Goal: Task Accomplishment & Management: Use online tool/utility

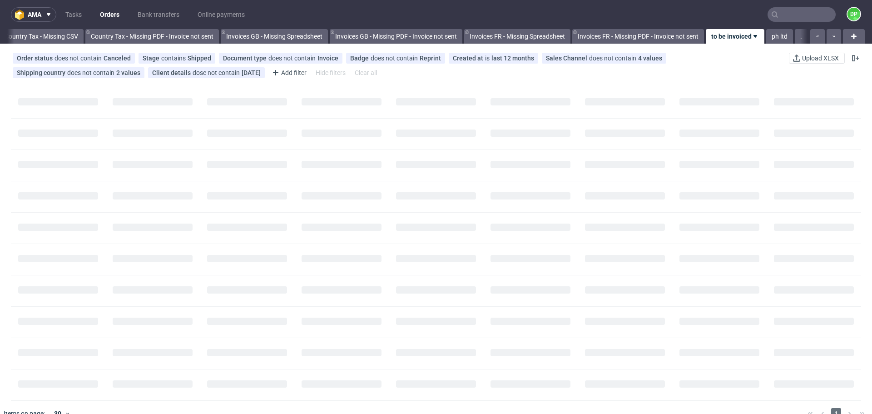
scroll to position [0, 989]
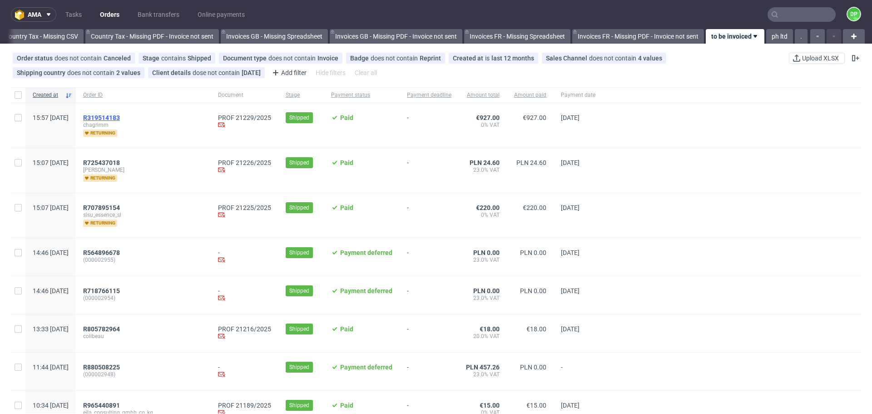
click at [120, 115] on span "R319514183" at bounding box center [101, 117] width 37 height 7
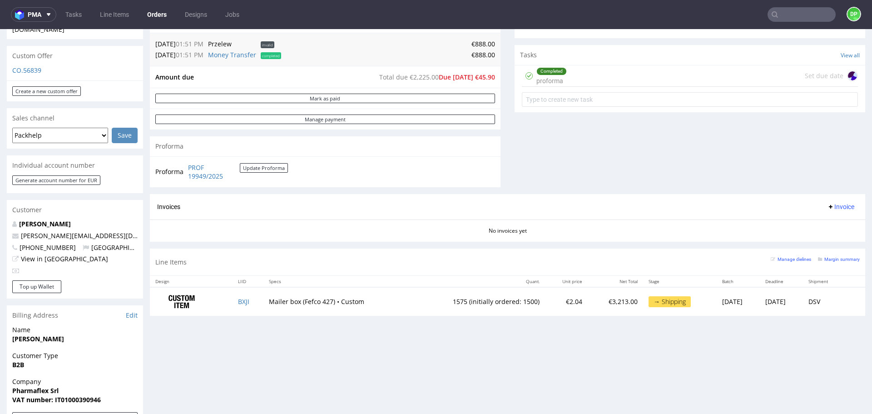
scroll to position [306, 0]
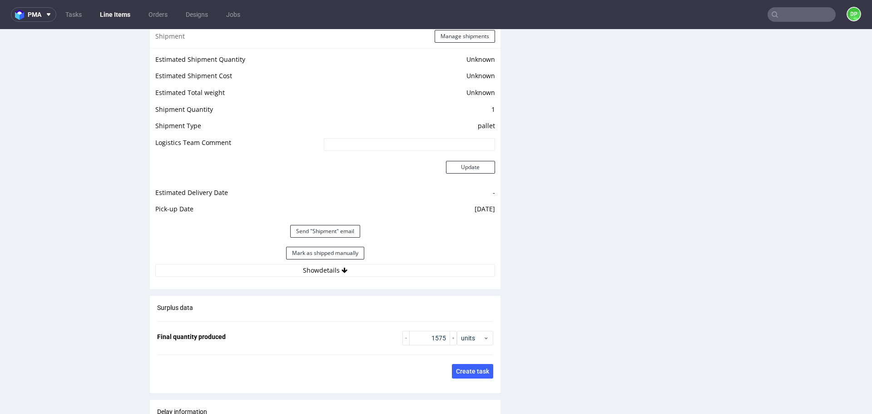
scroll to position [1221, 0]
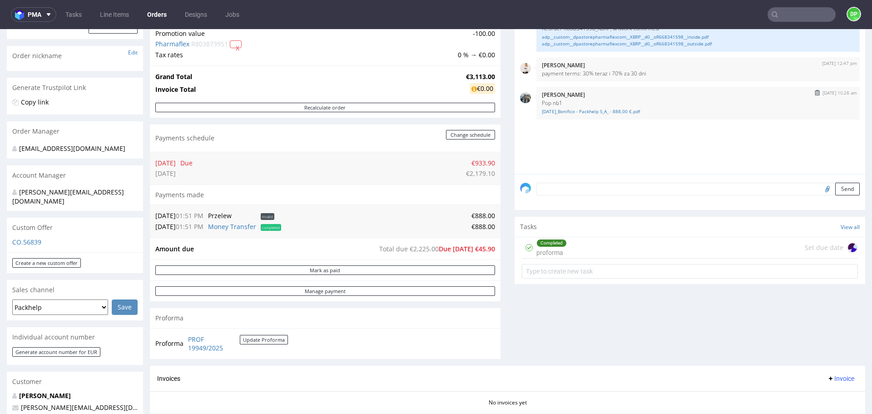
scroll to position [178, 0]
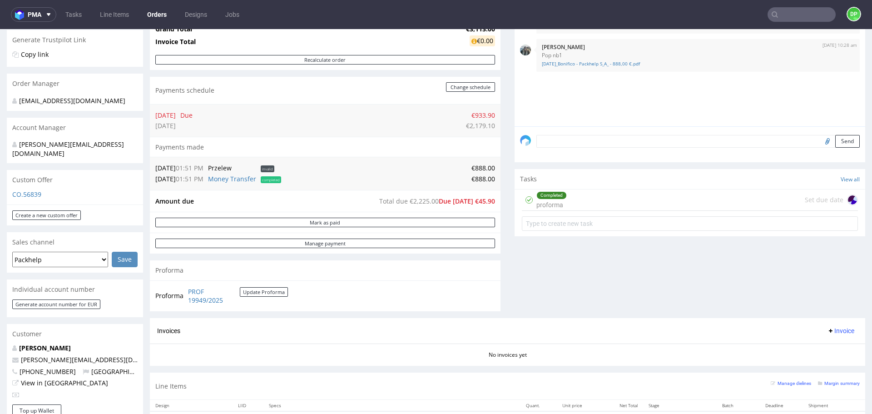
click at [252, 347] on div "No invoices yet" at bounding box center [507, 350] width 715 height 15
drag, startPoint x: 246, startPoint y: 300, endPoint x: 183, endPoint y: 287, distance: 63.8
click at [183, 287] on tr "Proforma PROF 19949/2025 Update Proforma" at bounding box center [221, 296] width 133 height 20
copy tbody "Proforma"
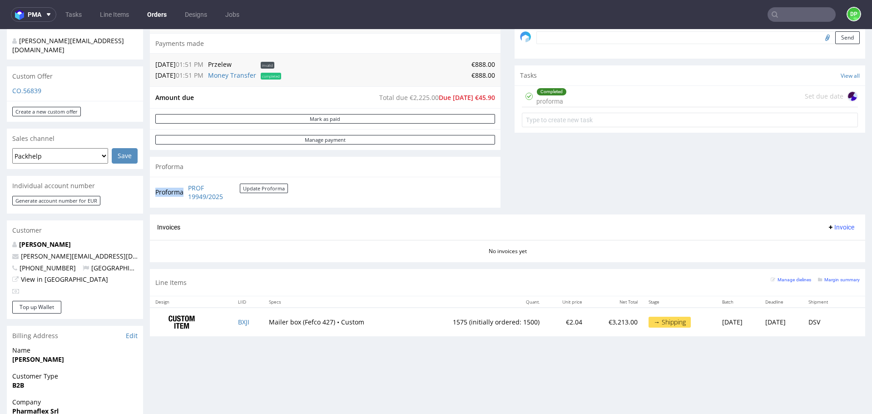
scroll to position [281, 0]
click at [576, 103] on div "Completed proforma Set due date" at bounding box center [690, 96] width 336 height 21
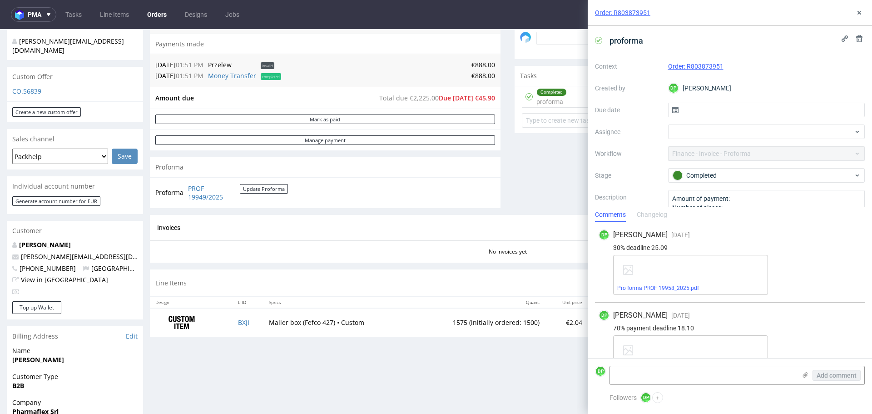
click at [648, 276] on div "Pro forma PROF 19958_2025.pdf" at bounding box center [690, 275] width 155 height 40
click at [652, 286] on link "Pro forma PROF 19958_2025.pdf" at bounding box center [658, 288] width 82 height 6
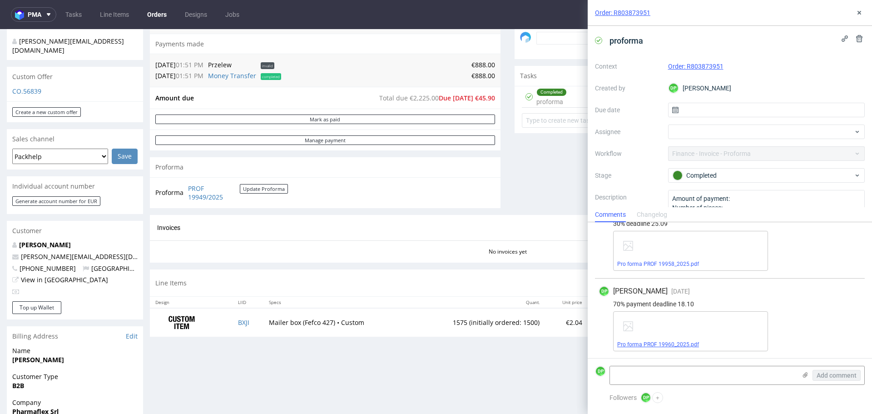
click at [654, 342] on link "Pro forma PROF 19960_2025.pdf" at bounding box center [658, 344] width 82 height 6
click at [861, 12] on icon at bounding box center [858, 12] width 7 height 7
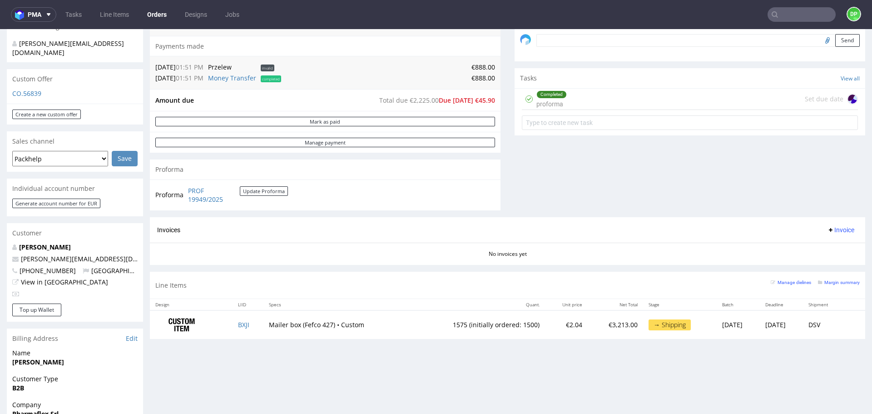
scroll to position [280, 0]
click at [827, 232] on span "Invoice" at bounding box center [840, 228] width 27 height 7
click at [808, 263] on span "Upload" at bounding box center [826, 264] width 44 height 9
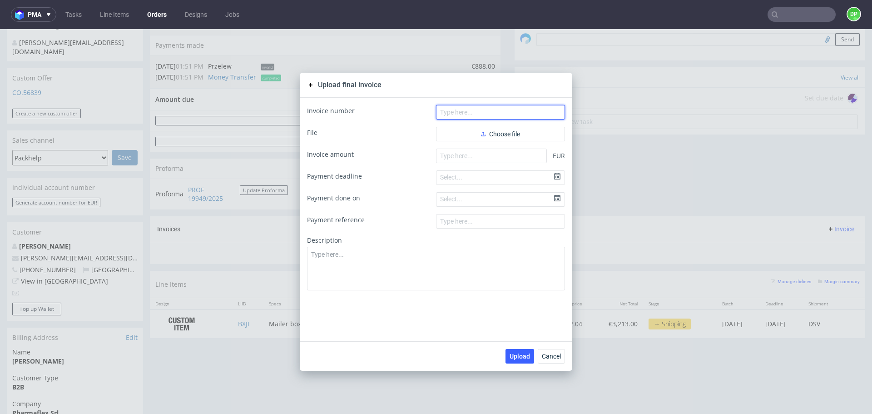
click at [452, 110] on input "text" at bounding box center [500, 112] width 129 height 15
paste input "FV 220/10/2025"
type input "FV 220/10/2025"
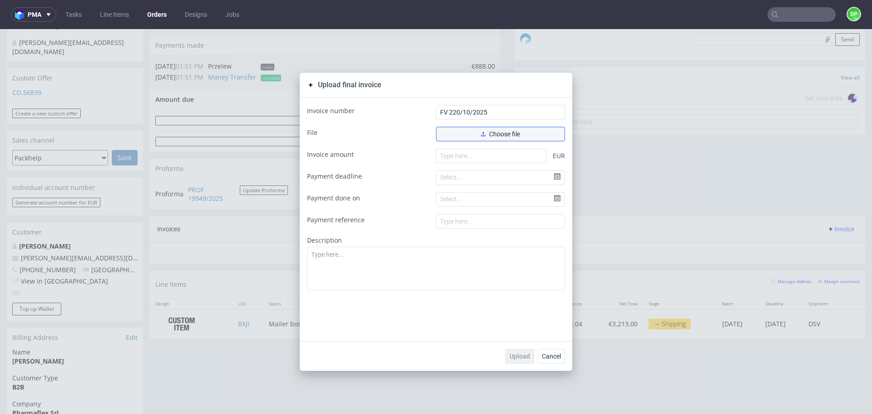
click at [501, 131] on span "Choose file" at bounding box center [500, 134] width 39 height 6
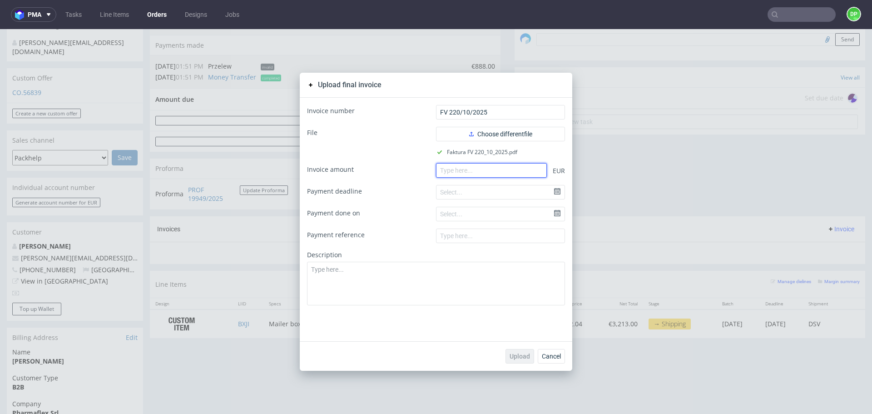
click at [449, 173] on input "number" at bounding box center [491, 170] width 111 height 15
paste input "2960.00"
type input "2960.00"
click at [515, 353] on span "Upload" at bounding box center [519, 356] width 20 height 6
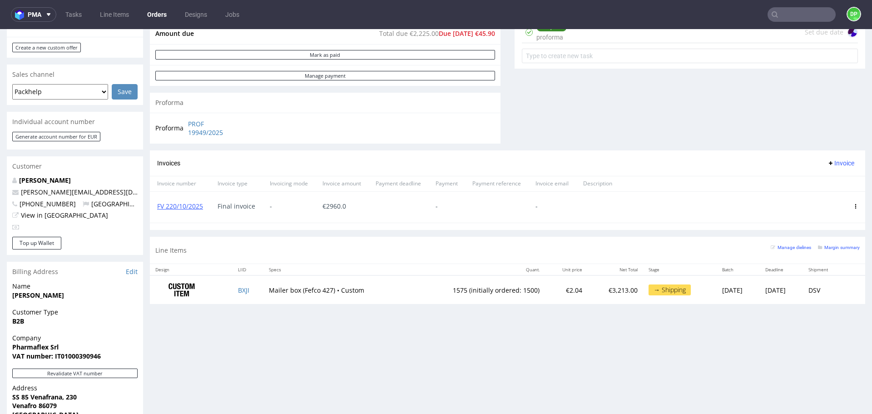
scroll to position [361, 0]
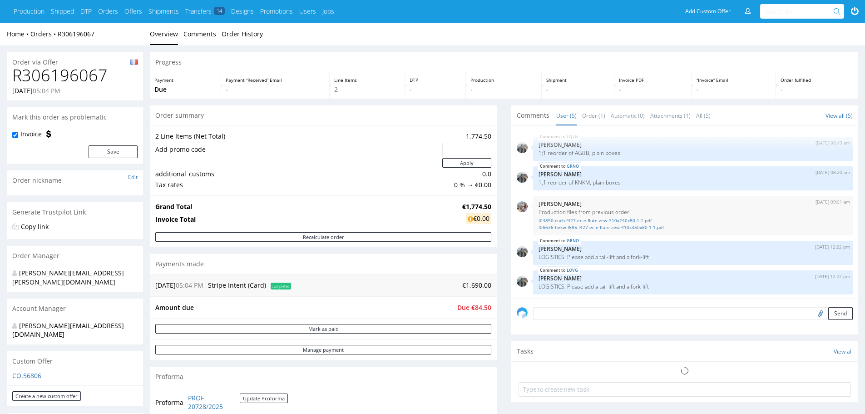
scroll to position [1, 0]
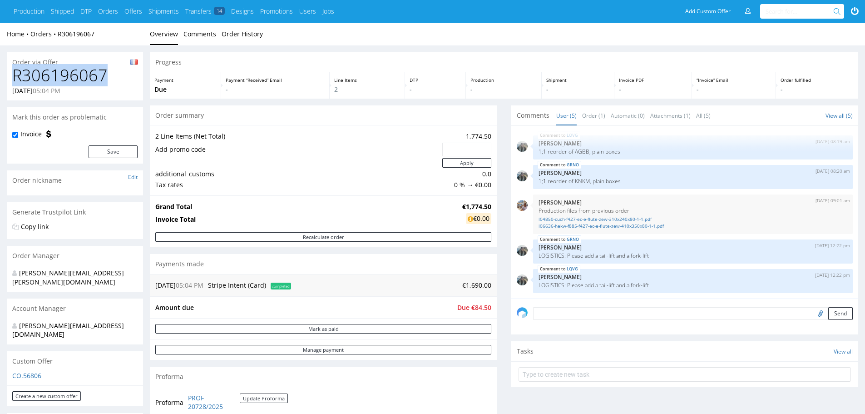
drag, startPoint x: 102, startPoint y: 77, endPoint x: 0, endPoint y: 76, distance: 101.7
copy h1 "R306196067"
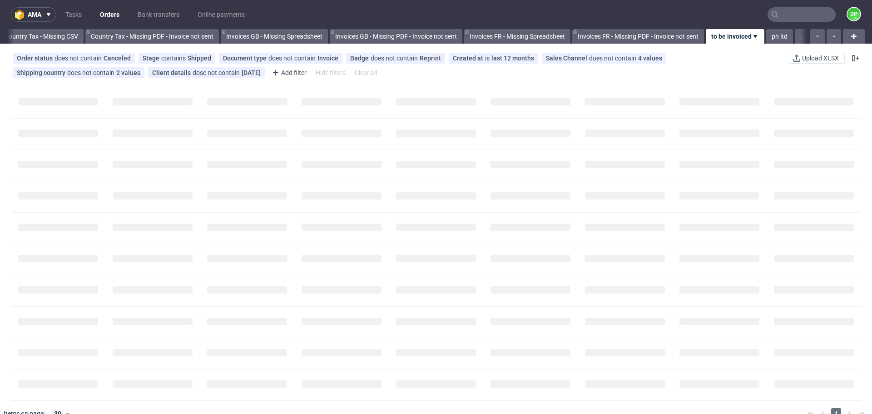
scroll to position [0, 989]
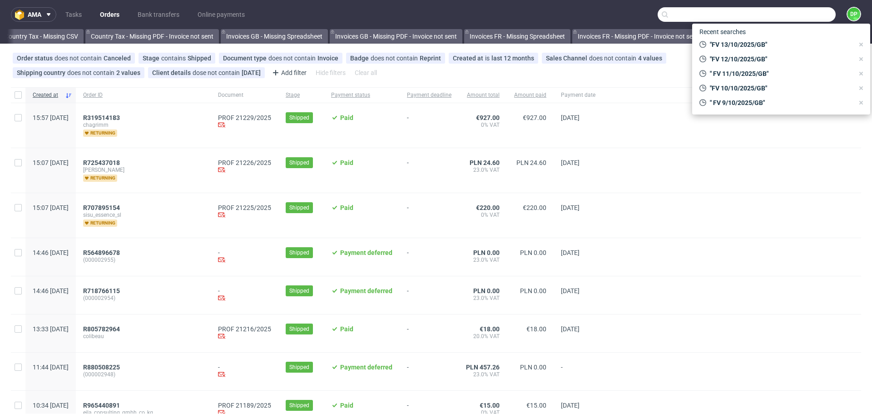
click at [814, 17] on input "text" at bounding box center [746, 14] width 178 height 15
paste input "R306196067"
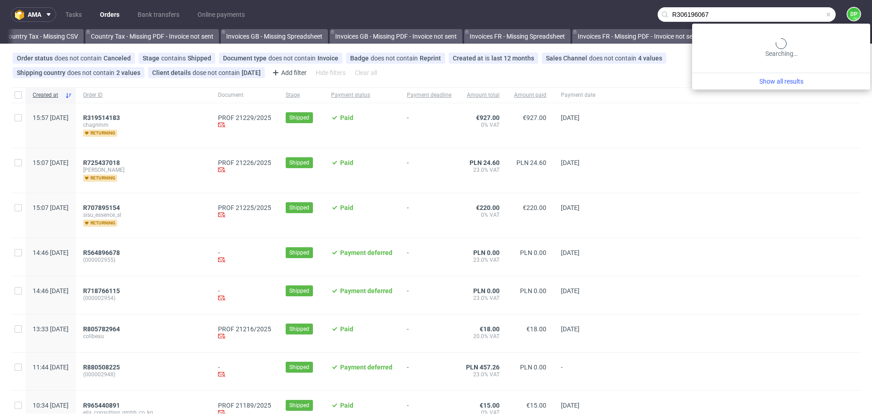
type input "R306196067"
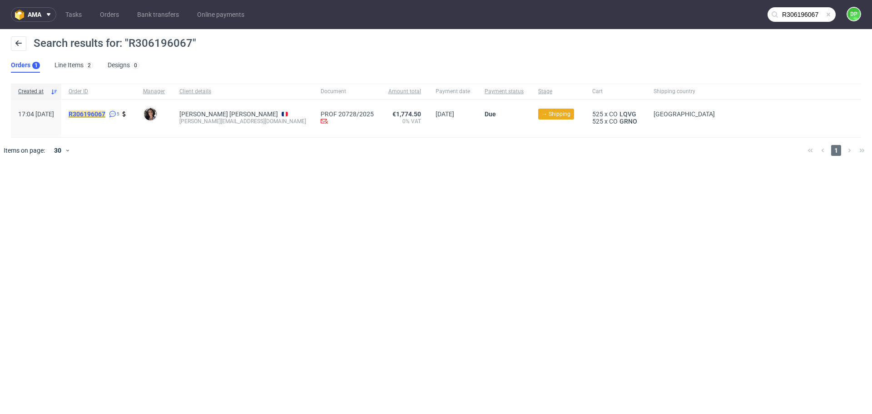
click at [104, 113] on mark "R306196067" at bounding box center [87, 113] width 37 height 7
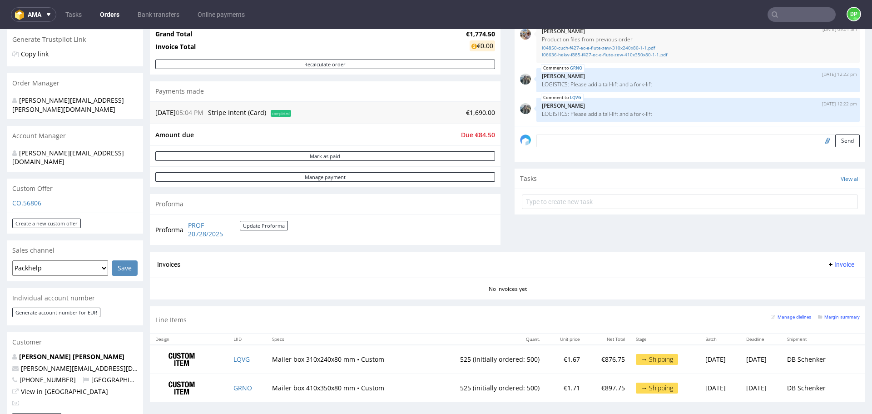
scroll to position [180, 0]
drag, startPoint x: 241, startPoint y: 232, endPoint x: 185, endPoint y: 234, distance: 56.3
click at [185, 234] on tr "Proforma PROF 20728/2025 Update Proforma" at bounding box center [221, 229] width 133 height 20
copy tbody "Proforma"
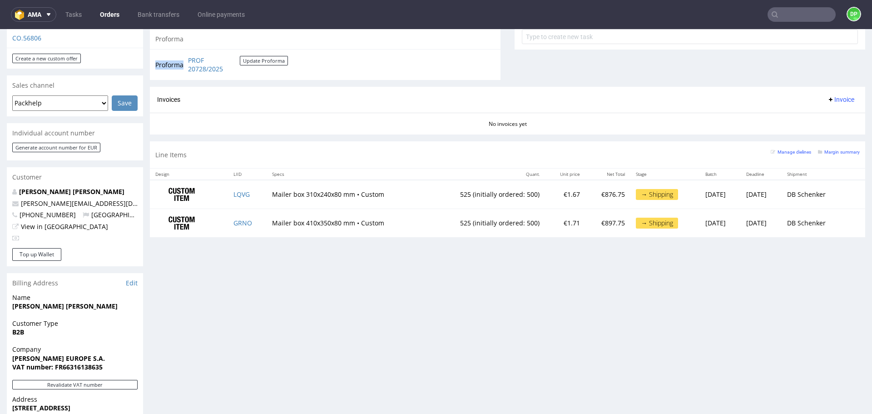
scroll to position [419, 0]
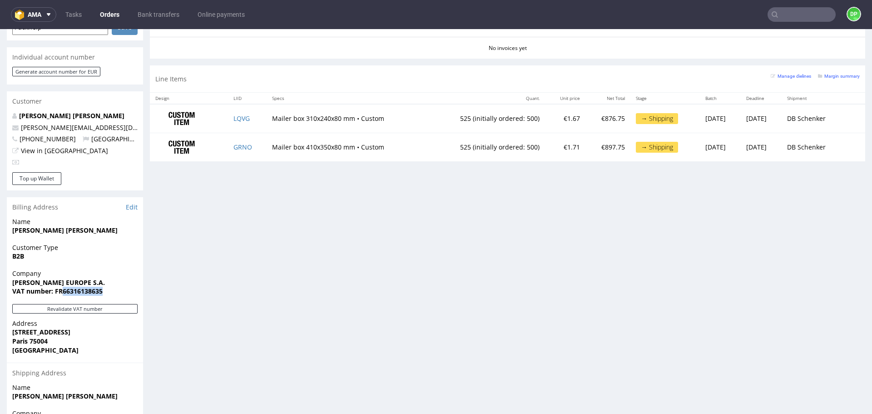
drag, startPoint x: 106, startPoint y: 275, endPoint x: 63, endPoint y: 280, distance: 43.8
click at [63, 280] on div "Company ISSEY MIYAKE EUROPE S.A. VAT number: FR66316138635" at bounding box center [75, 286] width 136 height 35
copy strong "66316138635"
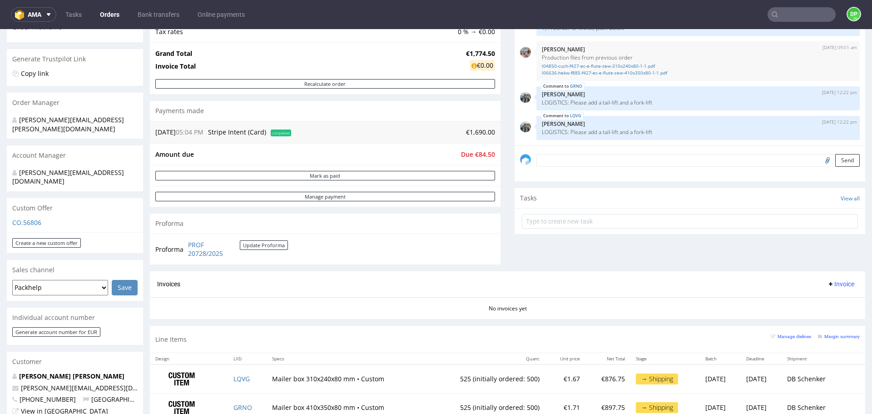
scroll to position [160, 0]
click at [827, 285] on span "Invoice" at bounding box center [840, 283] width 27 height 7
click at [811, 315] on span "Upload" at bounding box center [826, 318] width 44 height 9
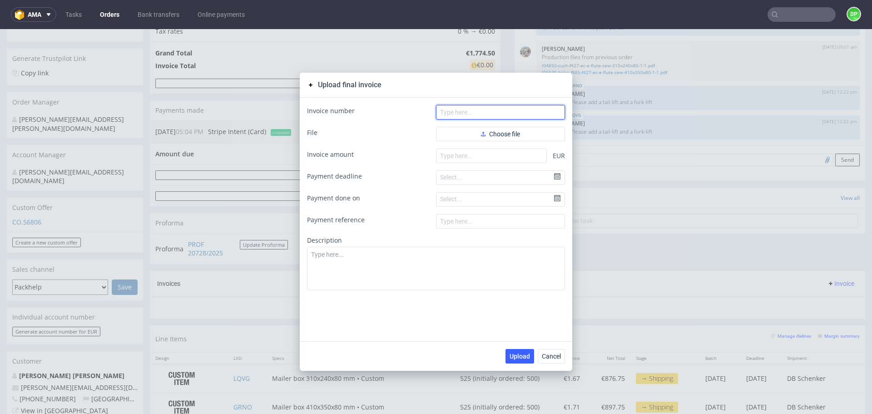
click at [503, 112] on input "text" at bounding box center [500, 112] width 129 height 15
paste input "FV 222/10/2025"
type input "FV 222/10/2025"
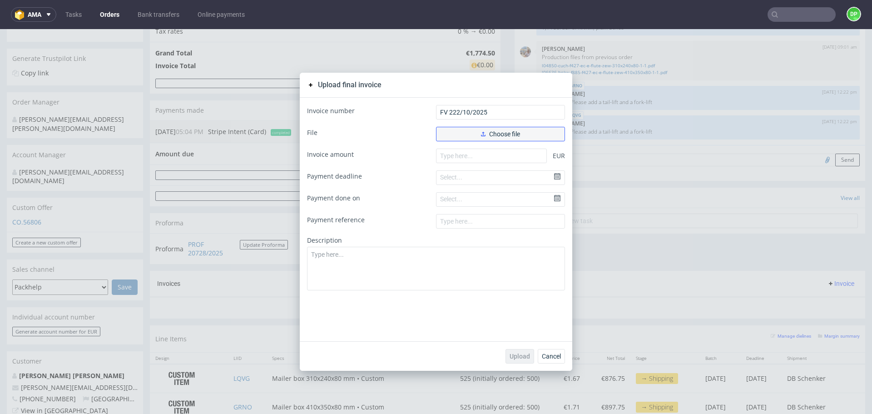
click at [465, 138] on button "Choose file" at bounding box center [500, 134] width 129 height 15
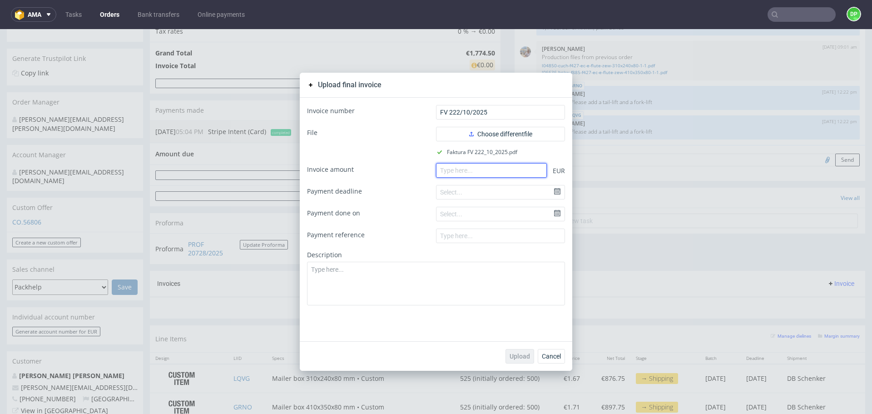
click at [475, 176] on input "number" at bounding box center [491, 170] width 111 height 15
paste input "1690.00"
type input "1690.00"
click at [511, 354] on span "Upload" at bounding box center [519, 356] width 20 height 6
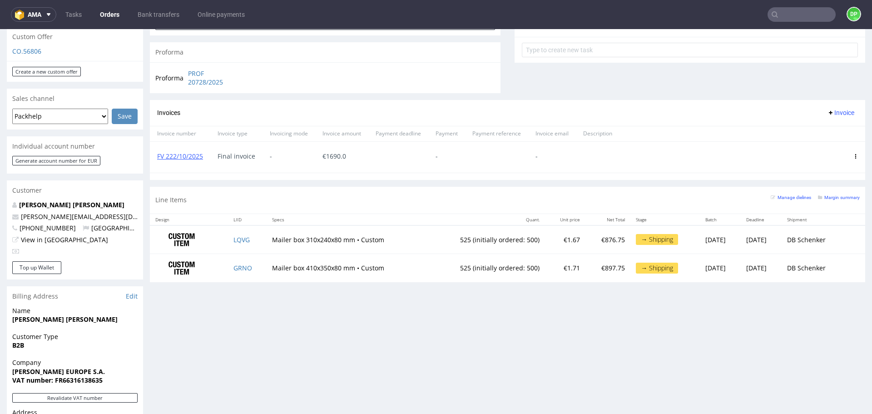
scroll to position [325, 0]
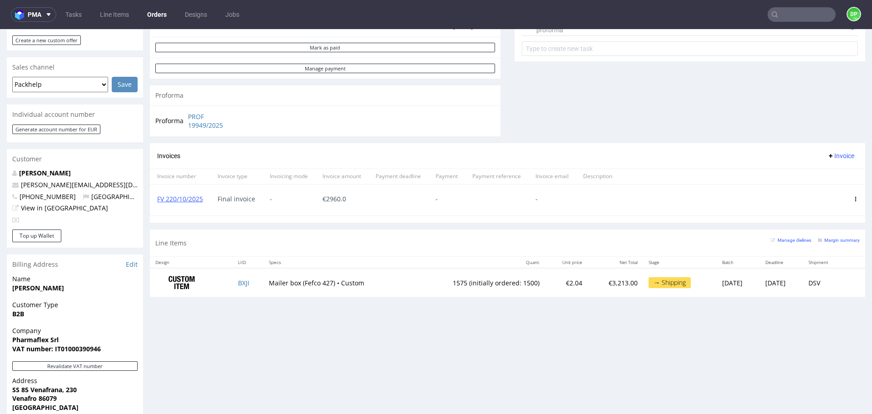
scroll to position [353, 0]
click at [855, 199] on use at bounding box center [855, 199] width 1 height 5
click at [800, 285] on span "Delete invoice" at bounding box center [820, 280] width 55 height 9
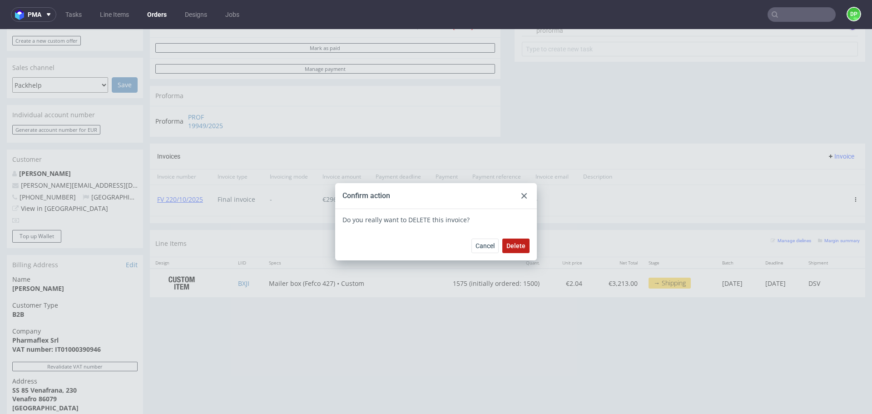
click at [516, 245] on span "Delete" at bounding box center [515, 245] width 19 height 6
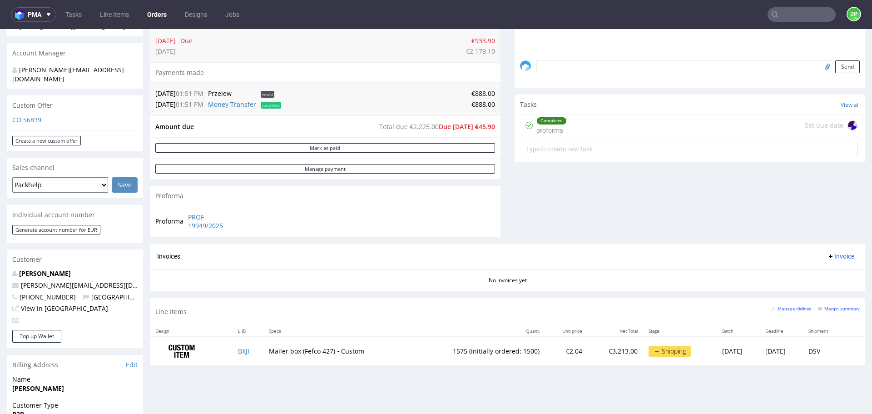
scroll to position [253, 0]
click at [837, 251] on button "Invoice" at bounding box center [840, 255] width 34 height 11
click at [809, 295] on li "Upload" at bounding box center [822, 291] width 59 height 16
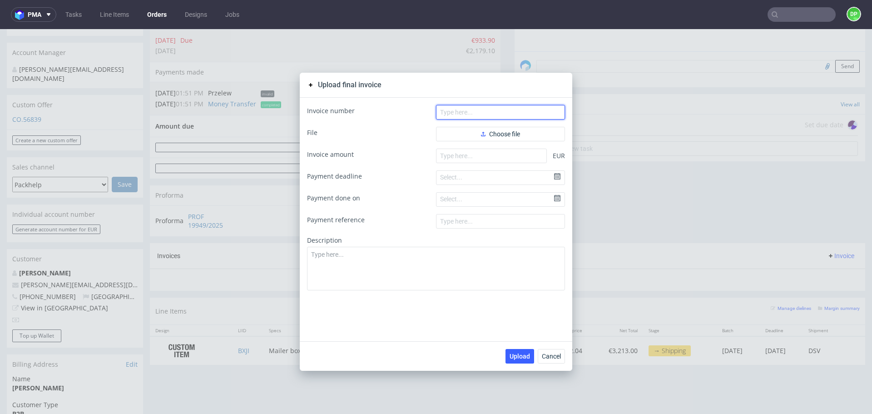
click at [504, 115] on input "text" at bounding box center [500, 112] width 129 height 15
paste input "FV 220/10/2025"
type input "FV 220/10/2025"
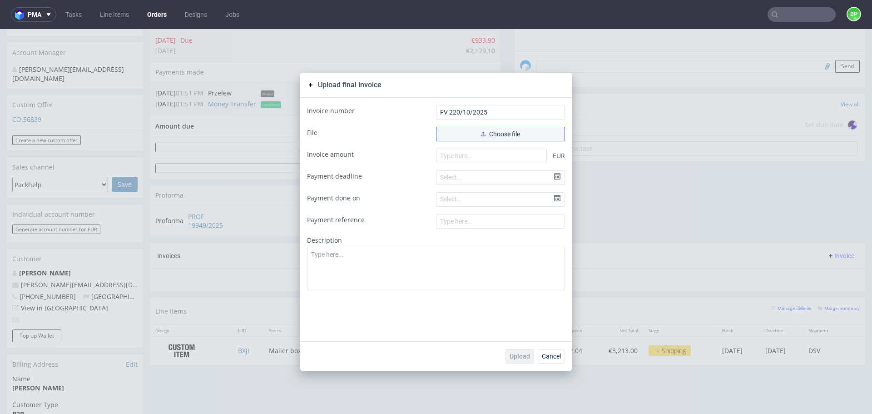
click at [447, 133] on button "Choose file" at bounding box center [500, 134] width 129 height 15
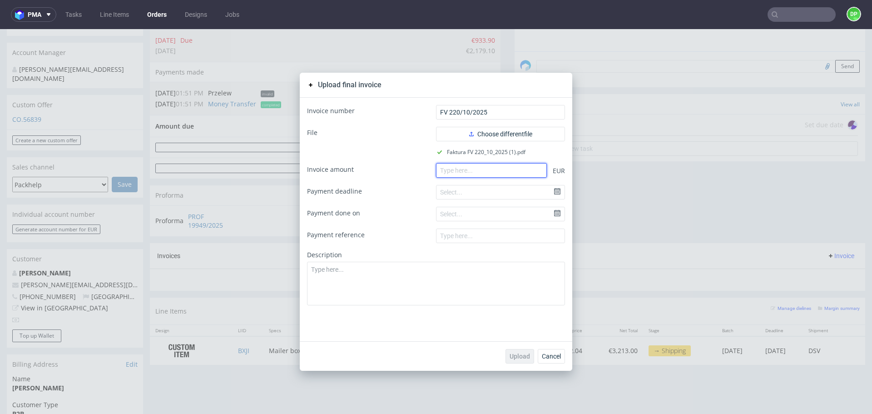
click at [478, 164] on input "number" at bounding box center [491, 170] width 111 height 15
paste input "2960.00"
type input "2960.00"
click at [515, 355] on span "Upload" at bounding box center [519, 356] width 20 height 6
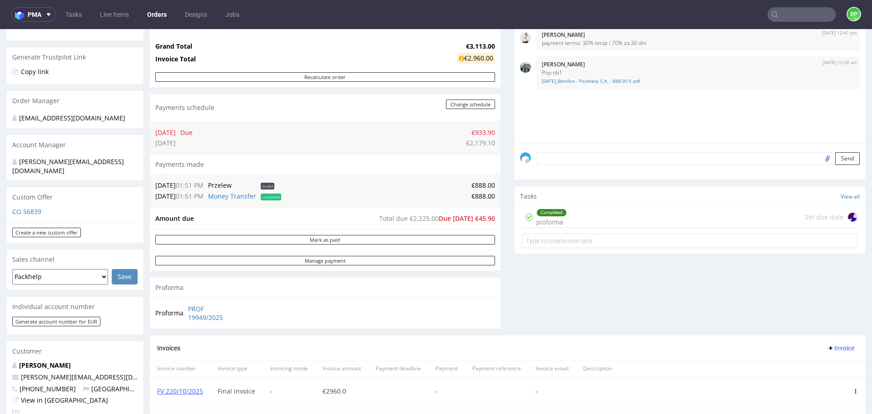
scroll to position [161, 0]
click at [576, 220] on div "Completed proforma Set due date" at bounding box center [690, 217] width 336 height 21
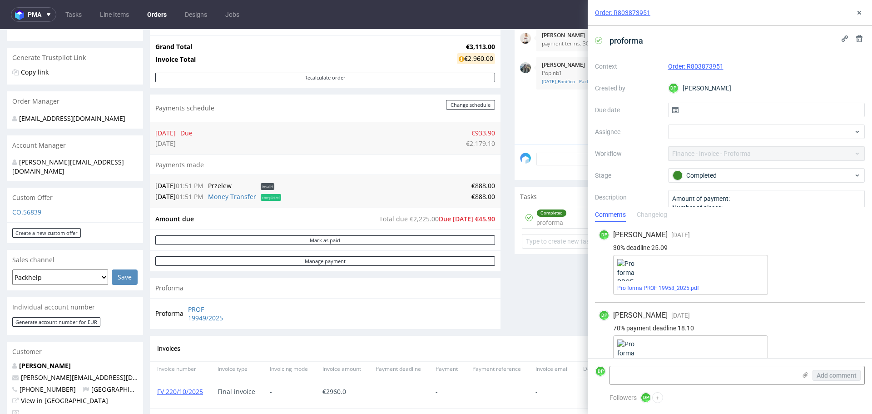
scroll to position [24, 0]
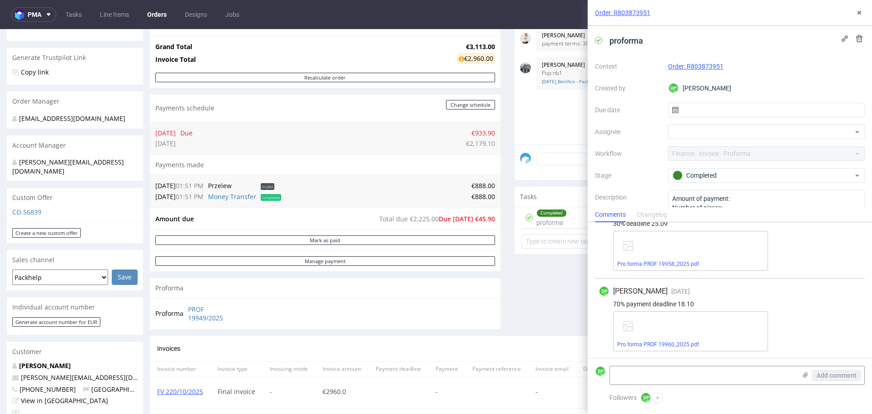
click at [670, 328] on div "Pro forma PROF 19960_2025.pdf" at bounding box center [690, 331] width 155 height 40
click at [655, 343] on link "Pro forma PROF 19960_2025.pdf" at bounding box center [658, 344] width 82 height 6
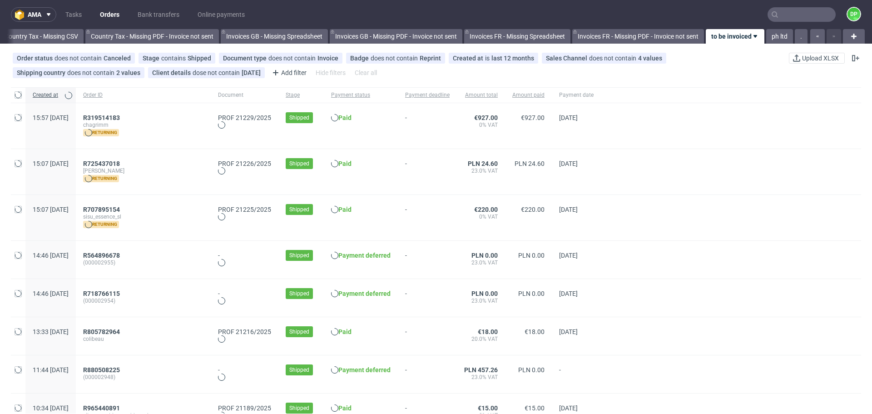
scroll to position [0, 989]
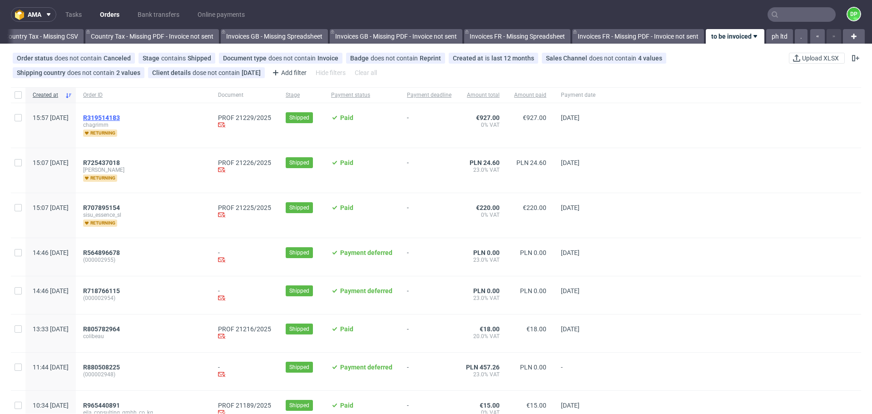
click at [120, 114] on span "R319514183" at bounding box center [101, 117] width 37 height 7
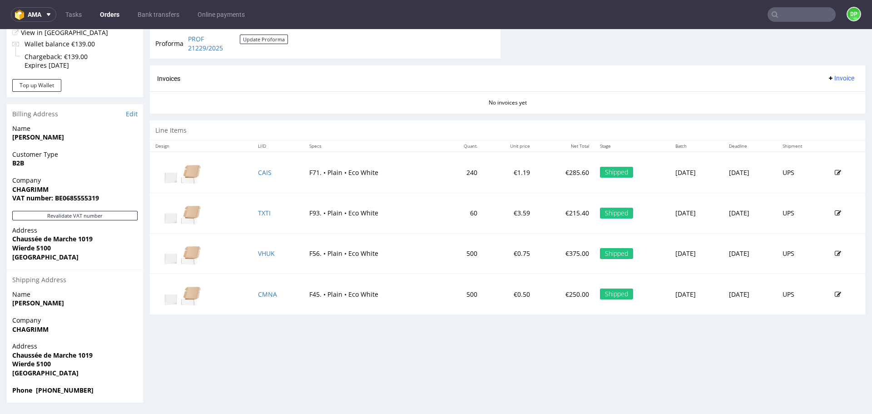
scroll to position [3, 0]
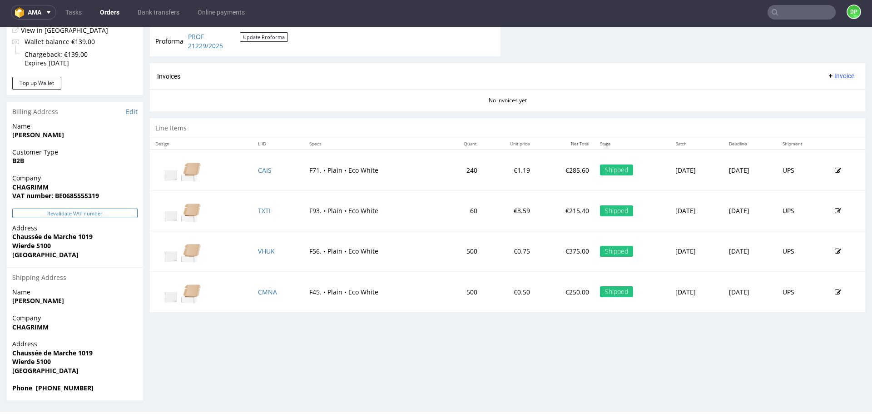
click at [68, 216] on button "Revalidate VAT number" at bounding box center [74, 213] width 125 height 10
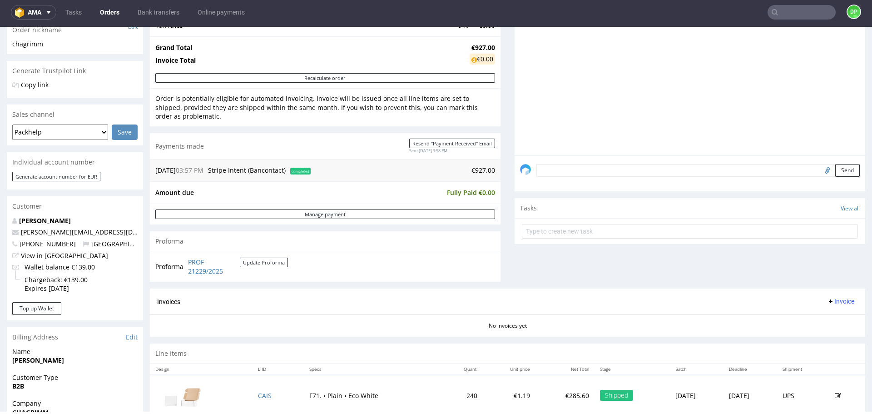
scroll to position [155, 0]
click at [827, 302] on span "Invoice" at bounding box center [840, 300] width 27 height 7
click at [808, 313] on li "Generate" at bounding box center [822, 319] width 59 height 16
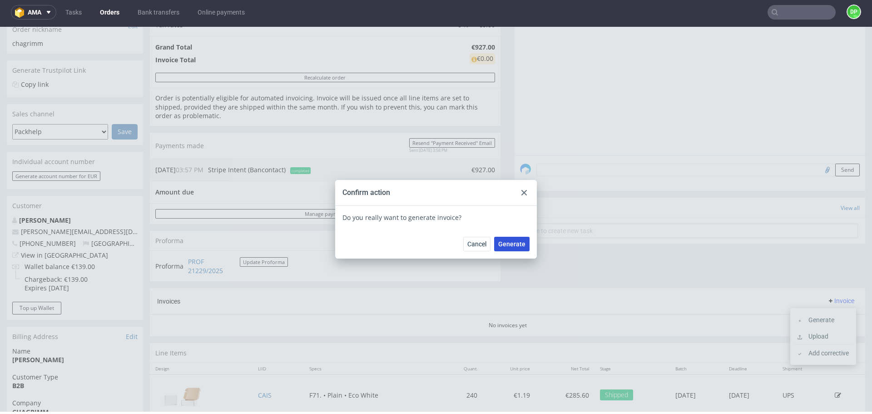
click at [505, 244] on span "Generate" at bounding box center [511, 244] width 27 height 6
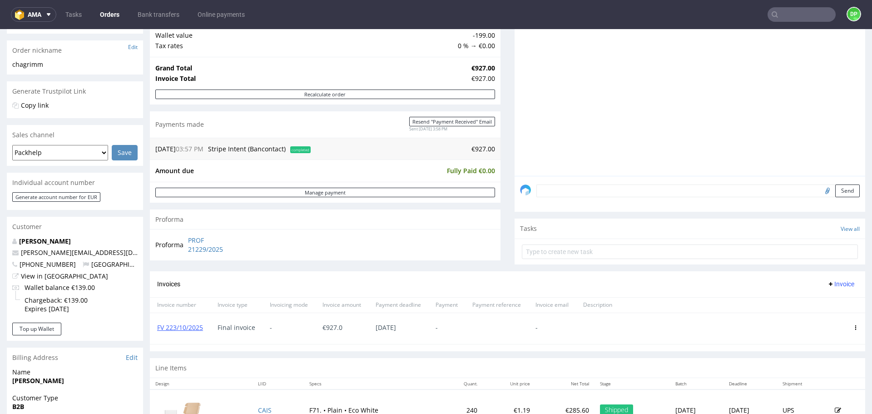
scroll to position [137, 0]
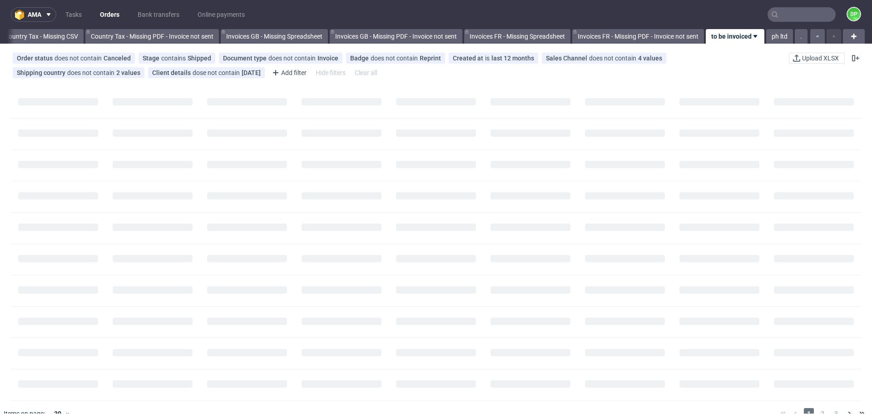
scroll to position [0, 989]
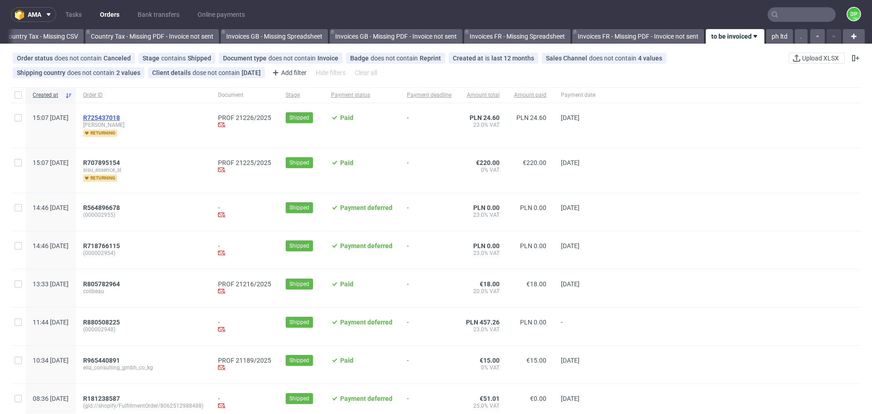
click at [120, 117] on span "R725437018" at bounding box center [101, 117] width 37 height 7
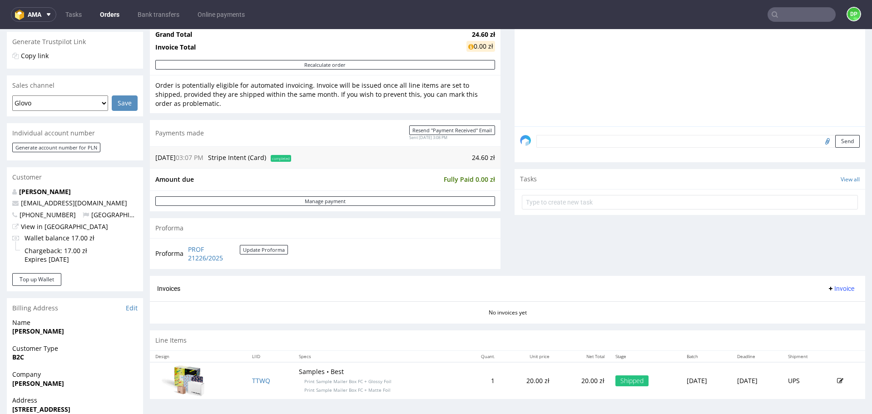
scroll to position [187, 0]
click at [829, 291] on span "Invoice" at bounding box center [840, 287] width 27 height 7
click at [815, 300] on li "Generate" at bounding box center [822, 306] width 59 height 16
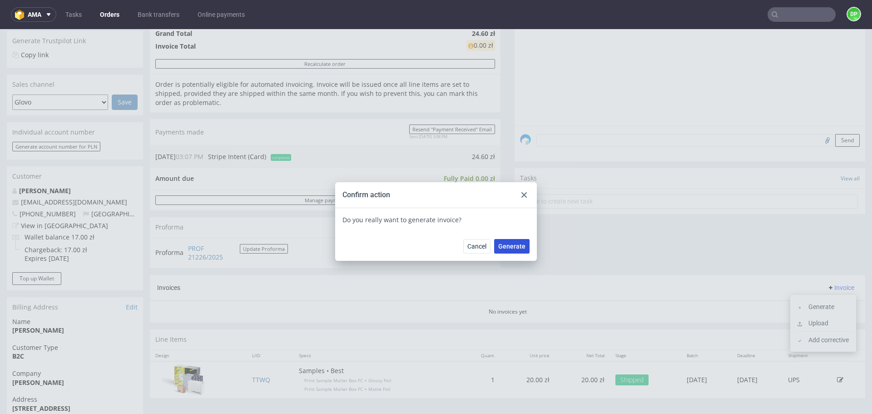
click at [510, 241] on button "Generate" at bounding box center [511, 246] width 35 height 15
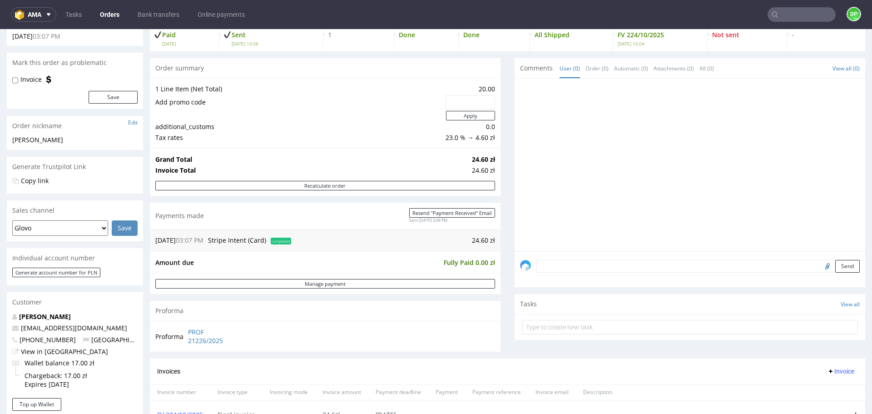
scroll to position [64, 0]
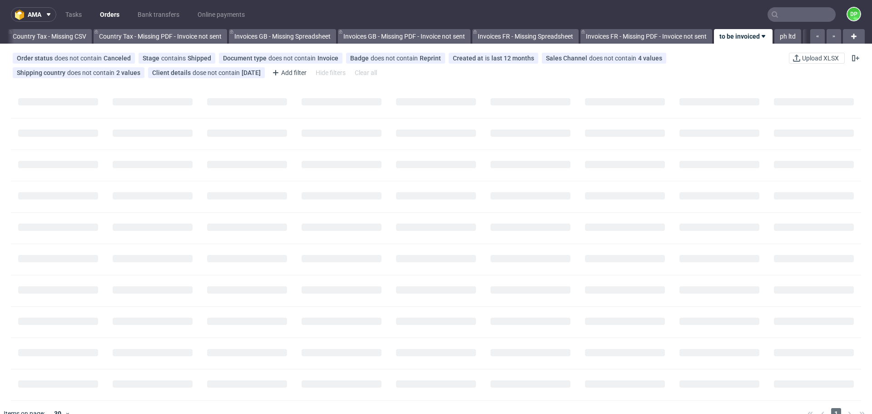
scroll to position [0, 989]
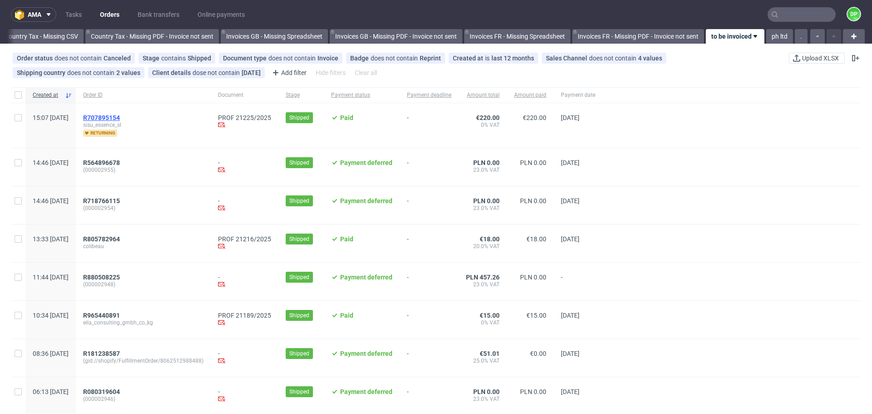
click at [120, 116] on span "R707895154" at bounding box center [101, 117] width 37 height 7
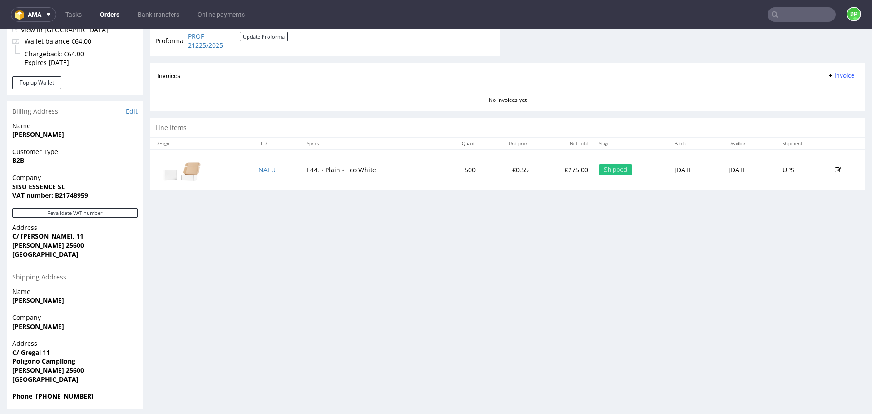
scroll to position [389, 0]
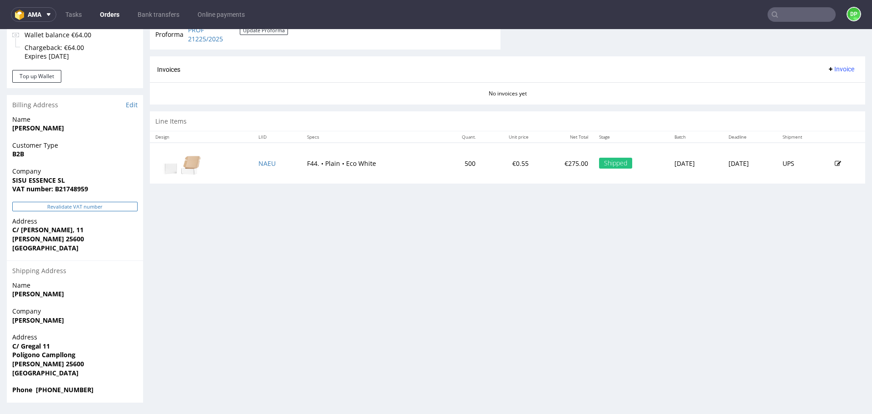
click at [45, 206] on button "Revalidate VAT number" at bounding box center [74, 207] width 125 height 10
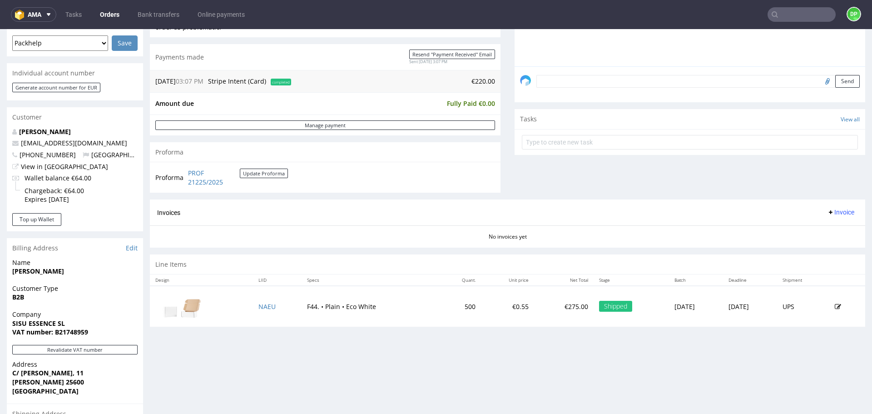
scroll to position [246, 0]
click at [829, 210] on span "Invoice" at bounding box center [840, 211] width 27 height 7
click at [810, 227] on span "Generate" at bounding box center [826, 230] width 44 height 9
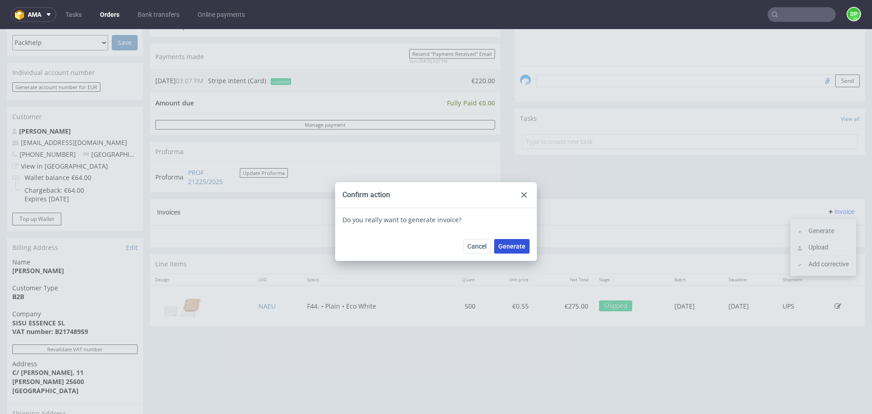
click at [517, 239] on button "Generate" at bounding box center [511, 246] width 35 height 15
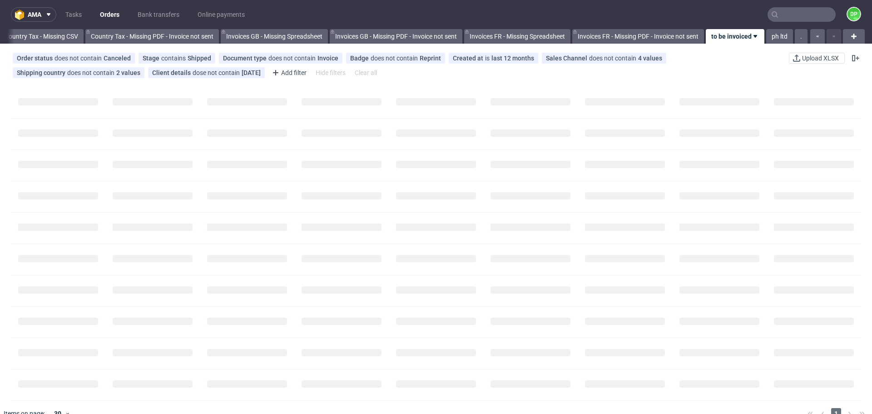
scroll to position [0, 989]
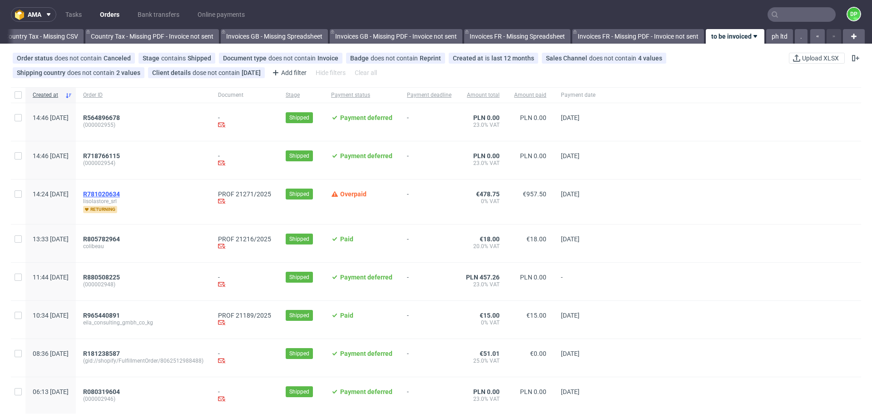
click at [120, 194] on span "R781020634" at bounding box center [101, 193] width 37 height 7
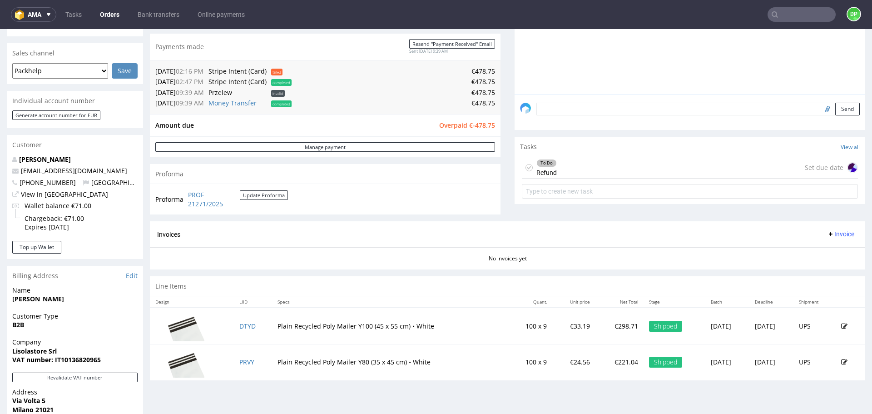
scroll to position [220, 0]
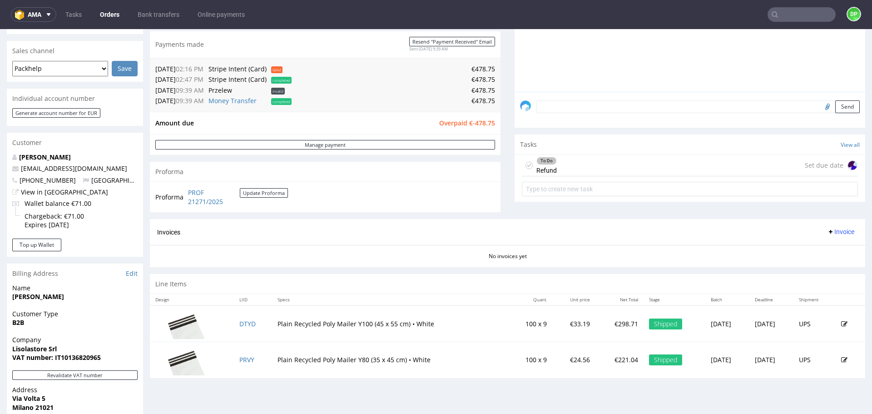
click at [639, 163] on div "To Do Refund Set due date" at bounding box center [690, 165] width 336 height 21
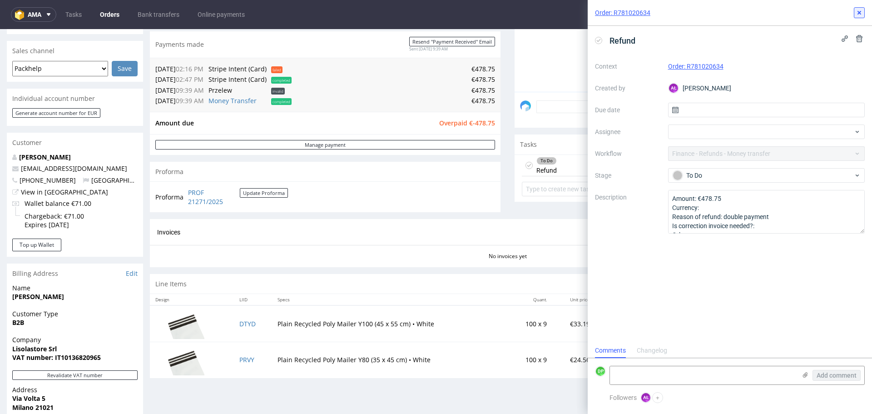
click at [857, 9] on button at bounding box center [858, 12] width 11 height 11
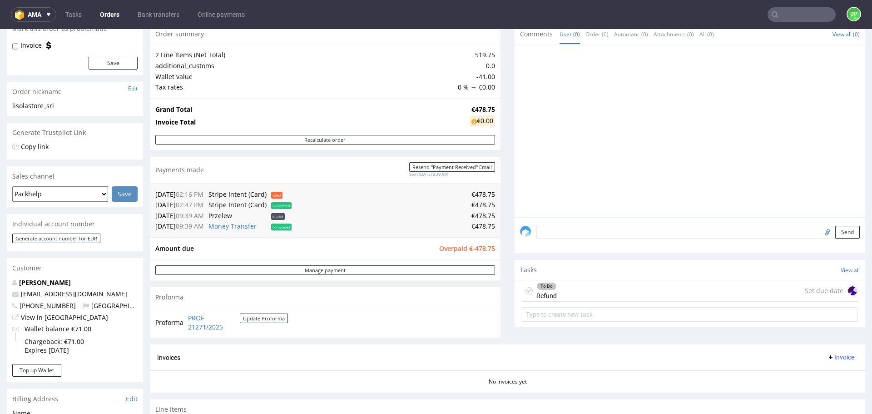
scroll to position [95, 0]
click at [641, 290] on div "To Do Refund Set due date" at bounding box center [690, 290] width 336 height 21
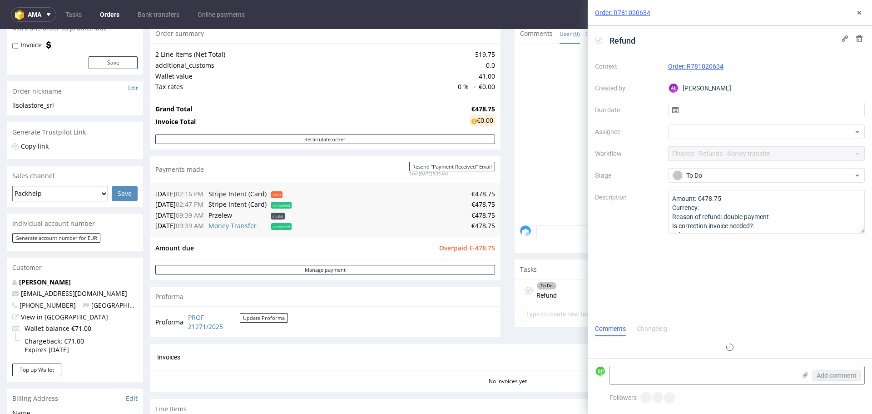
scroll to position [7, 0]
click at [857, 9] on icon at bounding box center [858, 12] width 7 height 7
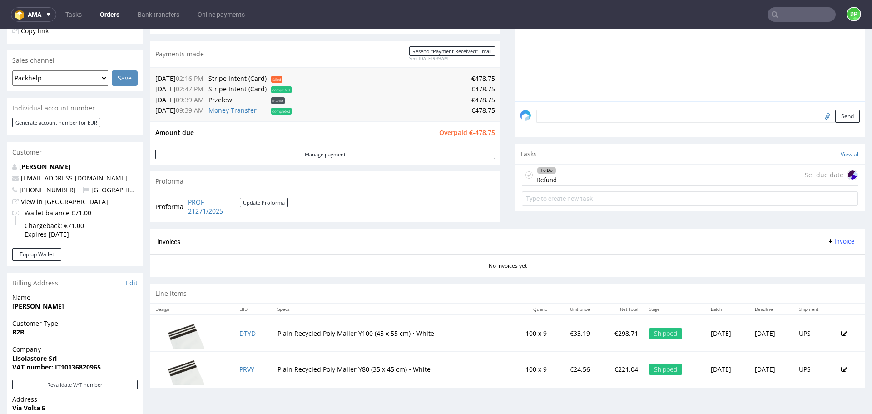
scroll to position [379, 0]
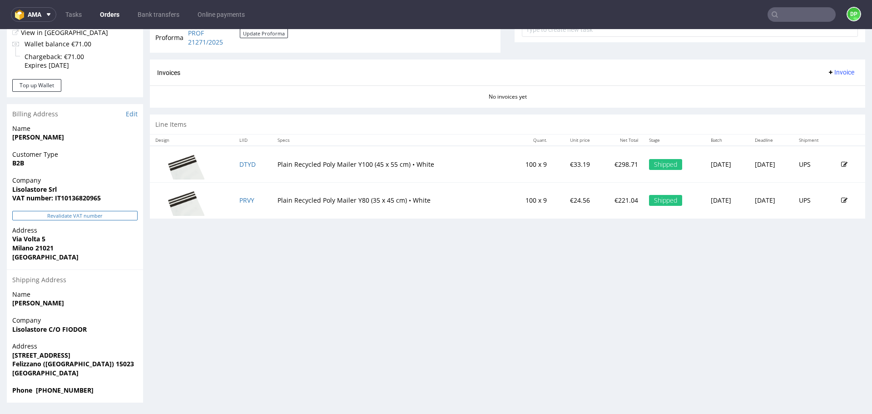
click at [87, 212] on button "Revalidate VAT number" at bounding box center [74, 216] width 125 height 10
click at [827, 71] on span "Invoice" at bounding box center [840, 72] width 27 height 7
click at [821, 86] on li "Generate" at bounding box center [822, 91] width 59 height 16
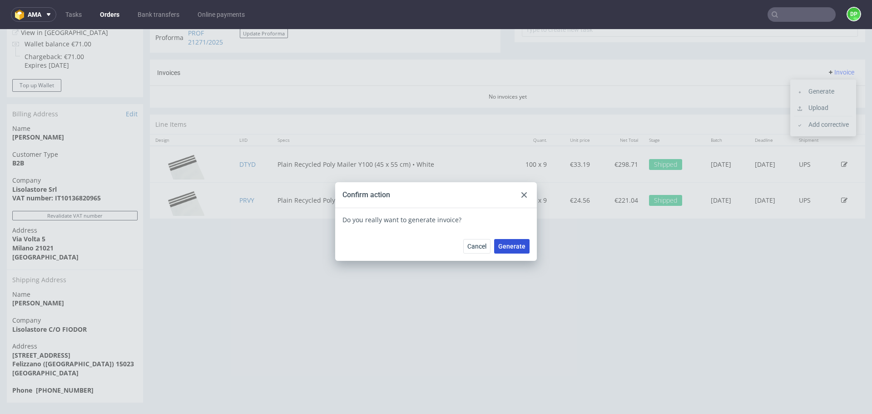
click at [508, 249] on span "Generate" at bounding box center [511, 246] width 27 height 6
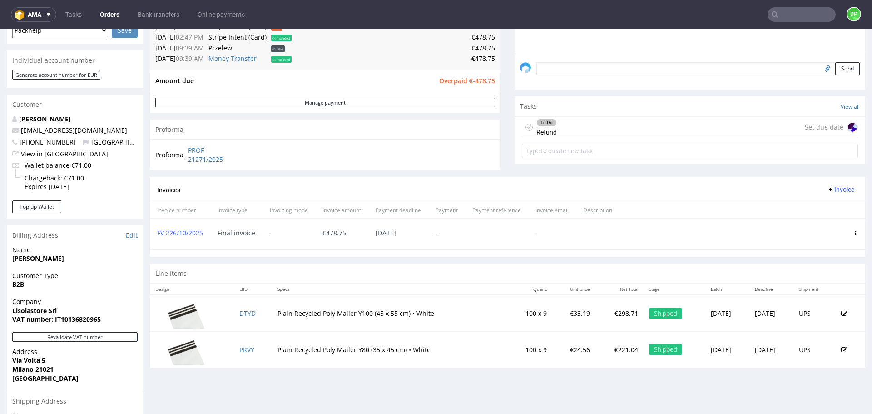
scroll to position [259, 0]
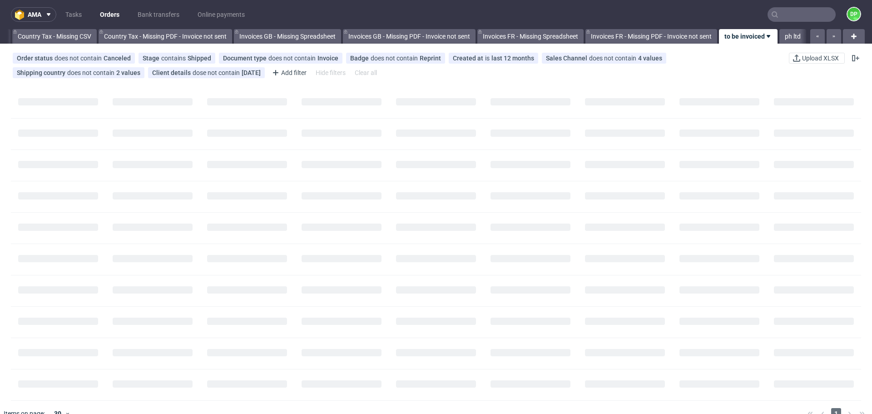
scroll to position [0, 989]
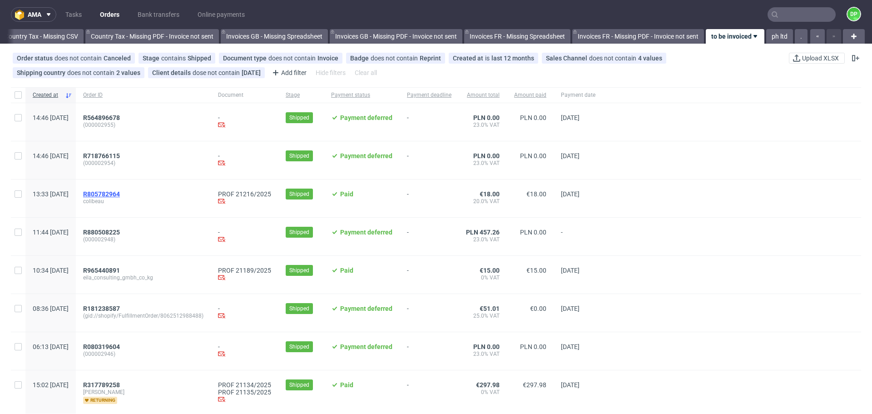
click at [120, 195] on span "R805782964" at bounding box center [101, 193] width 37 height 7
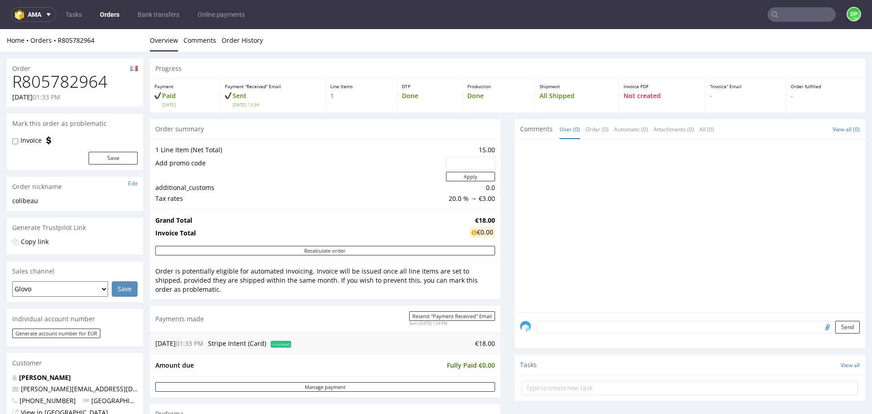
scroll to position [233, 0]
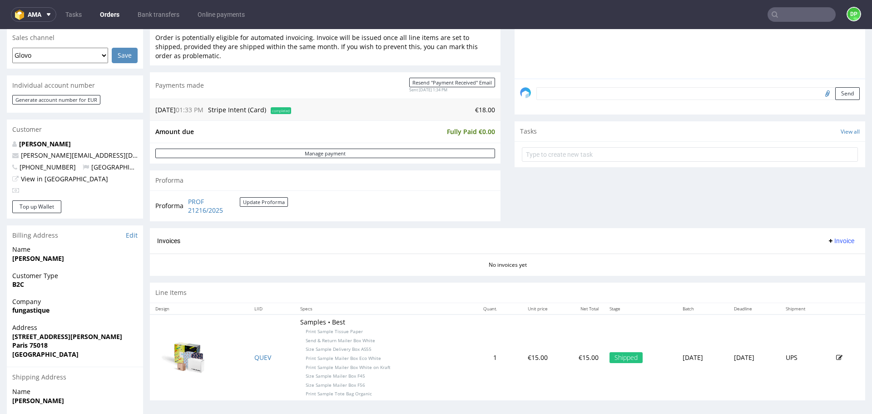
click at [831, 238] on span "Invoice" at bounding box center [840, 240] width 27 height 7
click at [802, 257] on span at bounding box center [800, 259] width 7 height 7
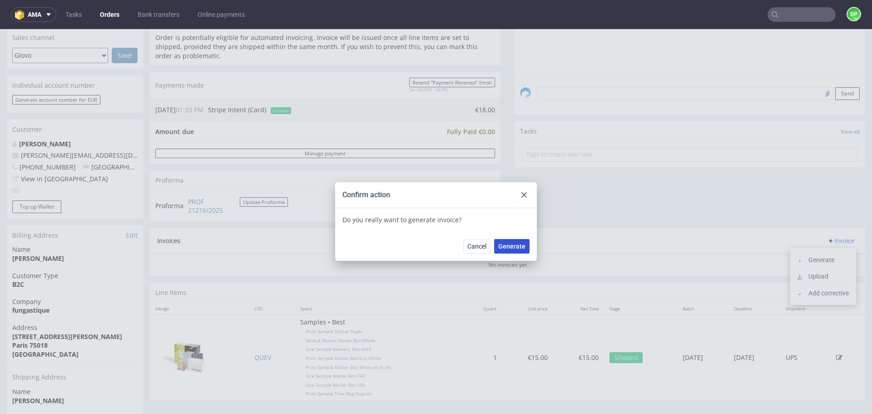
click at [524, 246] on button "Generate" at bounding box center [511, 246] width 35 height 15
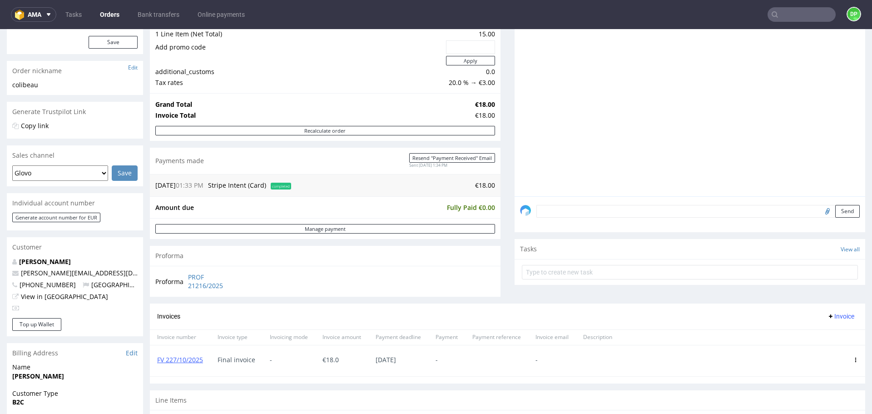
scroll to position [109, 0]
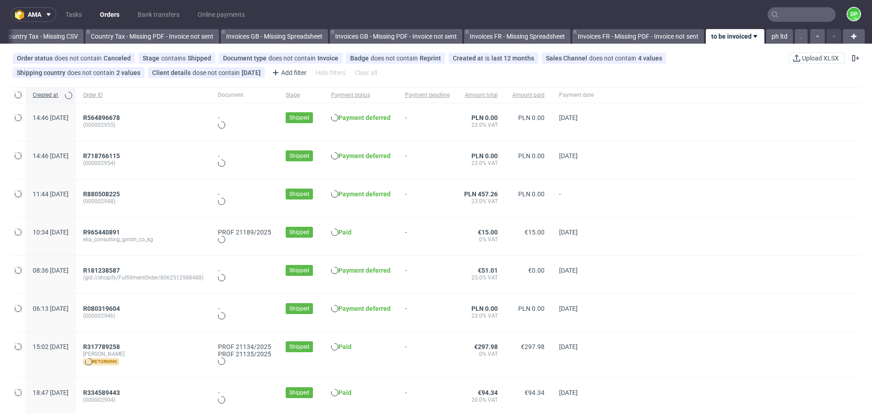
scroll to position [0, 989]
click at [120, 232] on span "R965440891" at bounding box center [101, 231] width 37 height 7
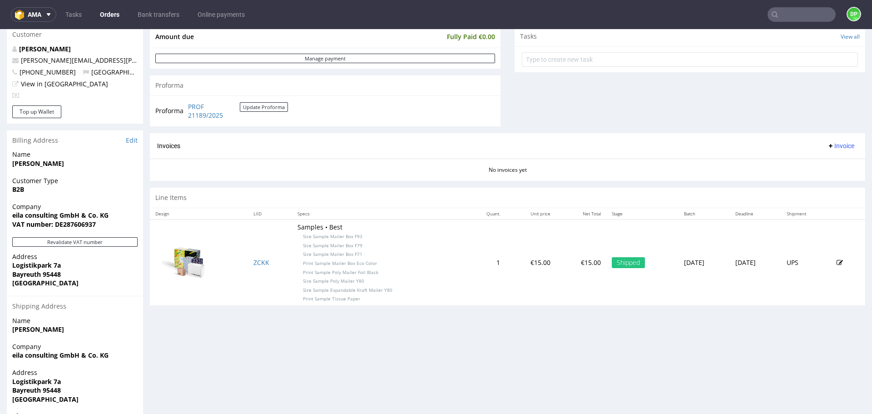
scroll to position [355, 0]
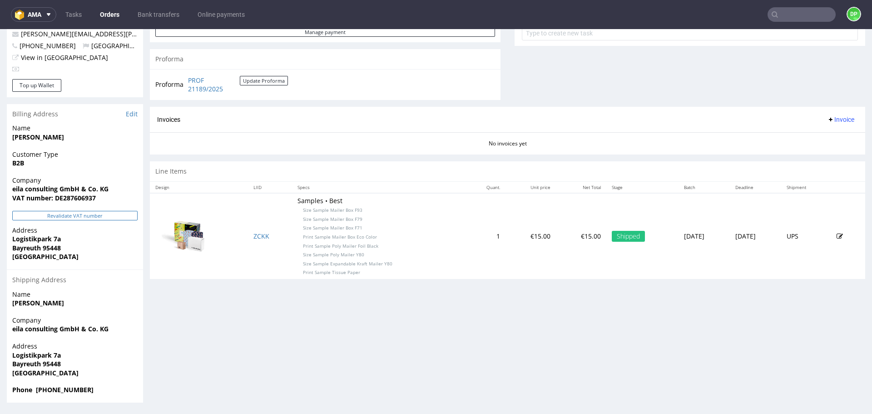
click at [95, 211] on button "Revalidate VAT number" at bounding box center [74, 216] width 125 height 10
drag, startPoint x: 101, startPoint y: 198, endPoint x: 63, endPoint y: 202, distance: 38.3
click at [63, 202] on span "VAT number: DE287606937" at bounding box center [74, 197] width 125 height 9
copy strong "287606937"
click at [232, 317] on div "Progress Payment Paid Thu 02 Oct Payment “Received” Email Sent Thu 2 Oct 10:35 …" at bounding box center [507, 53] width 715 height 698
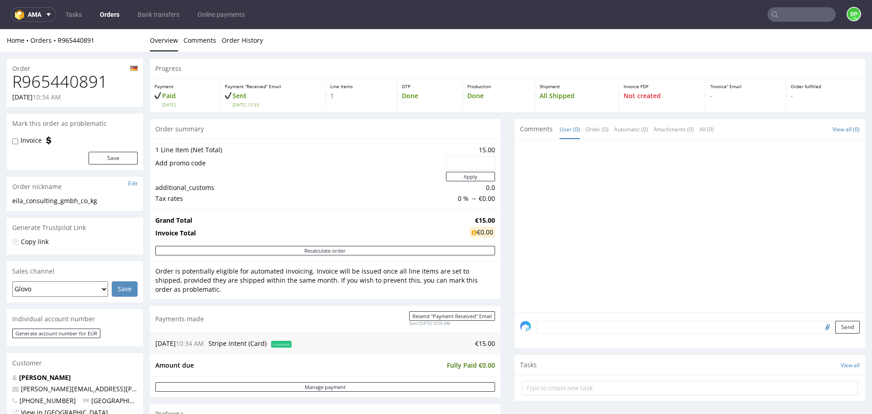
scroll to position [0, 0]
click at [244, 44] on link "Order History" at bounding box center [242, 40] width 41 height 22
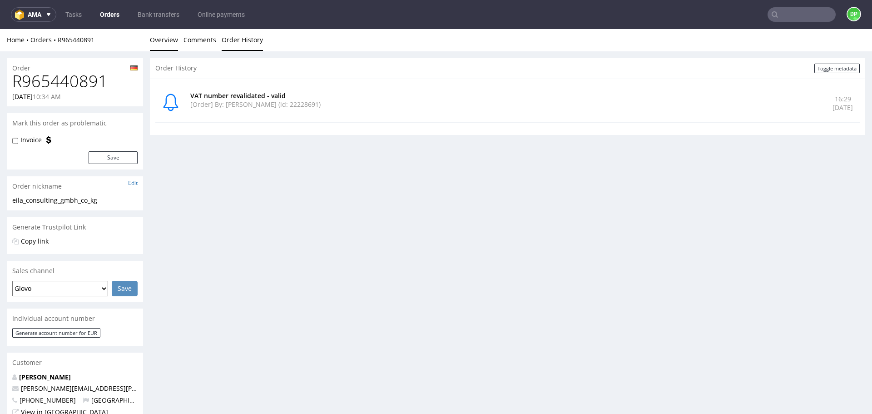
click at [168, 38] on link "Overview" at bounding box center [164, 40] width 28 height 22
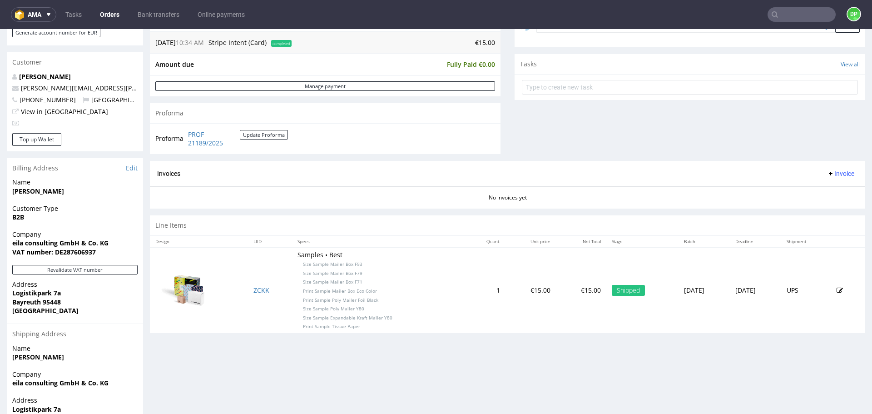
scroll to position [355, 0]
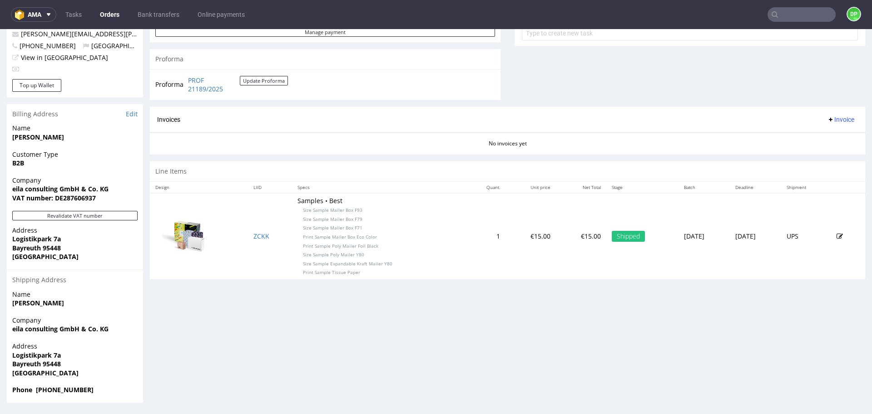
click at [829, 119] on span "Invoice" at bounding box center [840, 119] width 27 height 7
click at [815, 141] on span "Generate" at bounding box center [826, 138] width 44 height 9
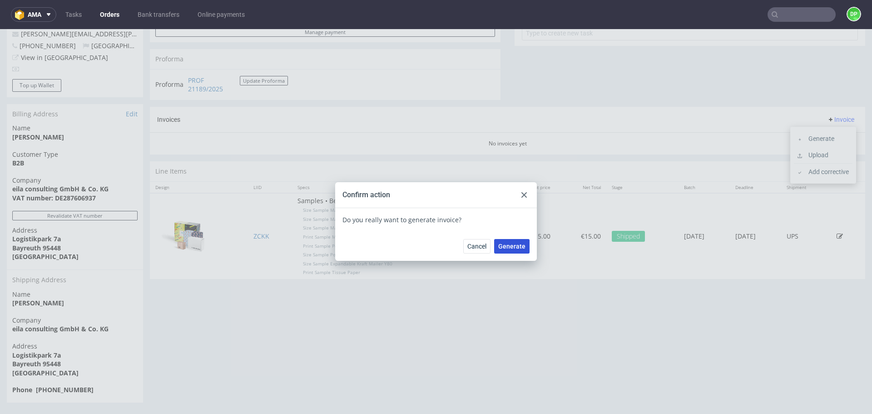
click at [507, 248] on span "Generate" at bounding box center [511, 246] width 27 height 6
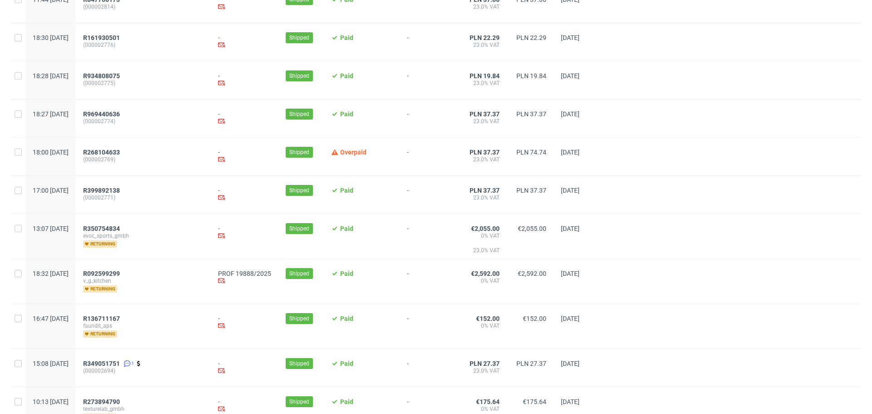
scroll to position [925, 0]
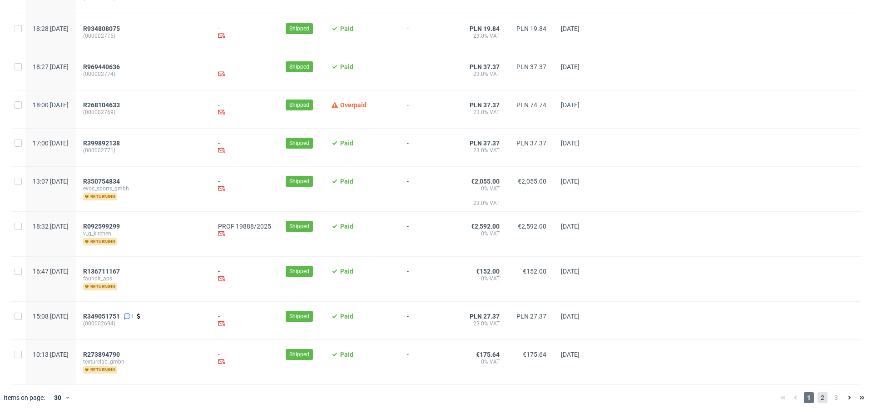
click at [817, 396] on span "2" at bounding box center [822, 397] width 10 height 11
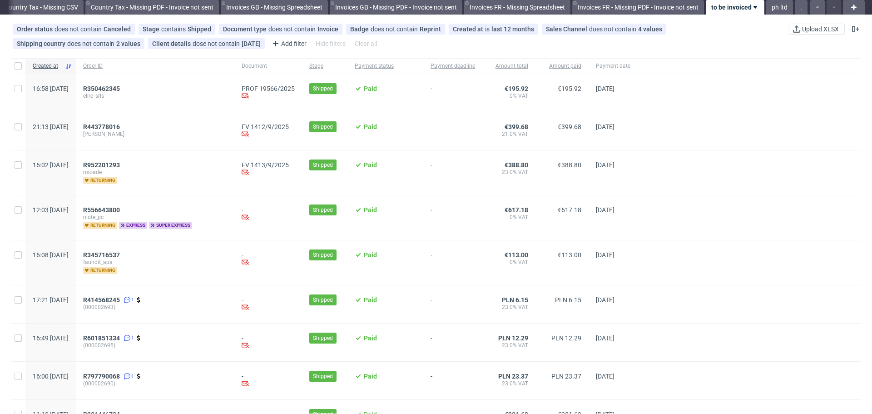
scroll to position [30, 0]
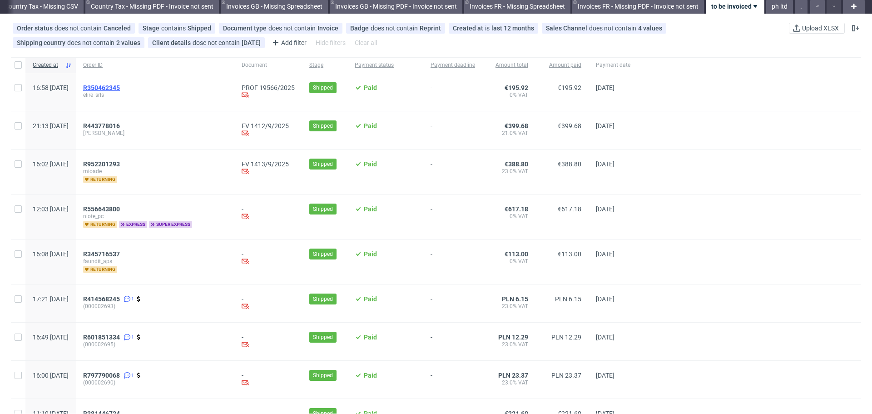
click at [120, 86] on span "R350462345" at bounding box center [101, 87] width 37 height 7
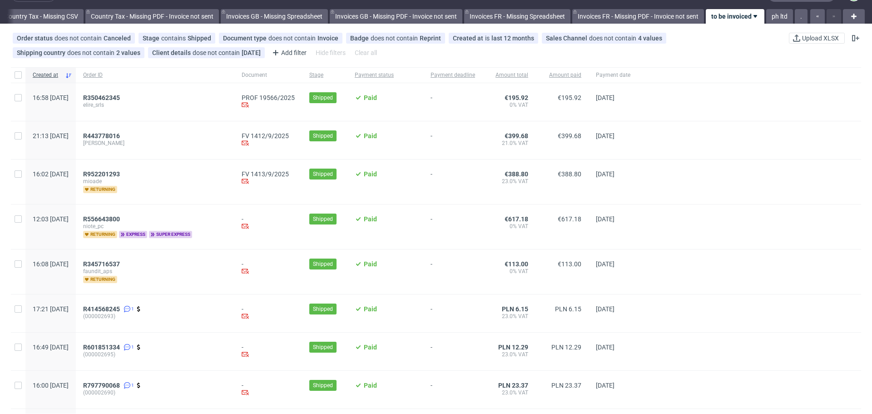
scroll to position [19, 0]
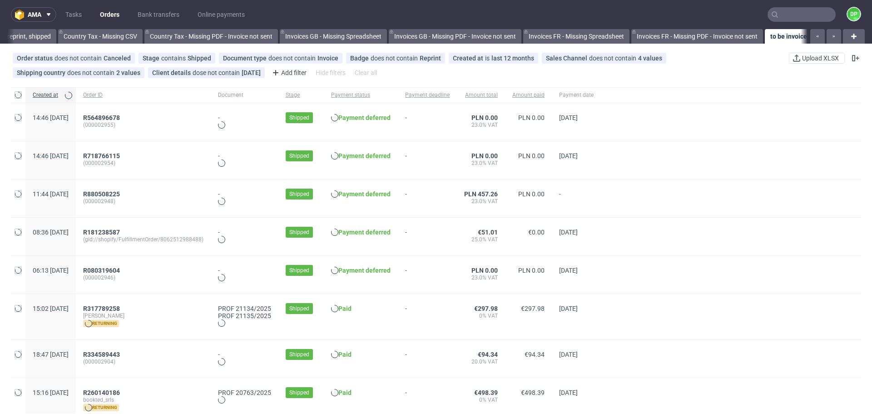
scroll to position [0, 989]
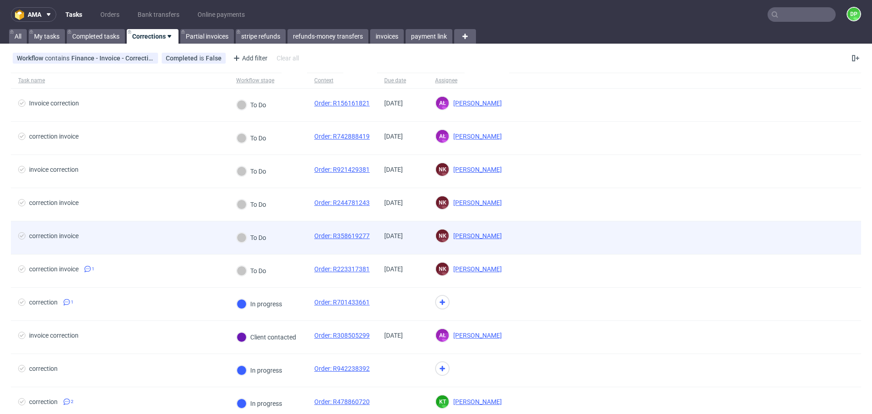
click at [141, 242] on span "correction invoice" at bounding box center [119, 237] width 203 height 11
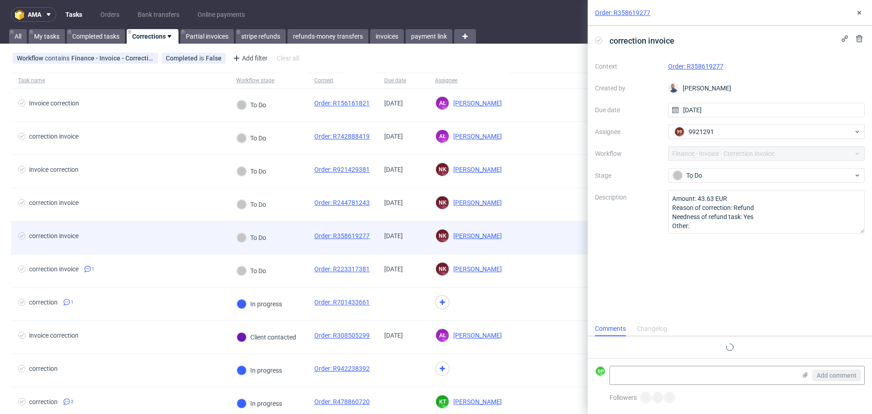
scroll to position [7, 0]
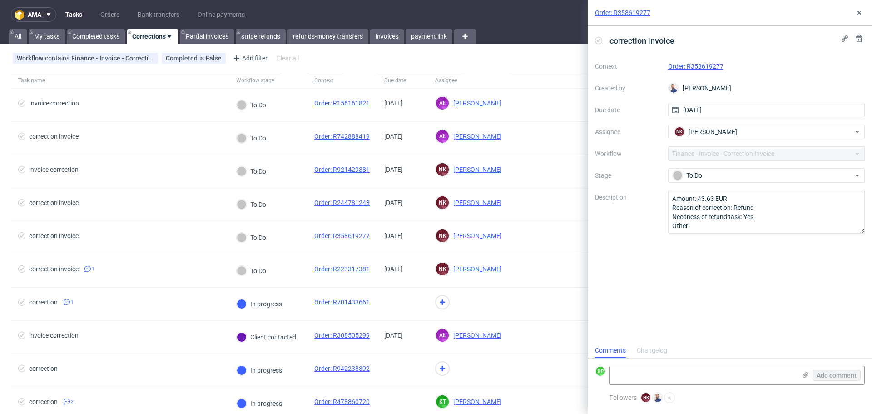
click at [695, 65] on link "Order: R358619277" at bounding box center [695, 66] width 55 height 7
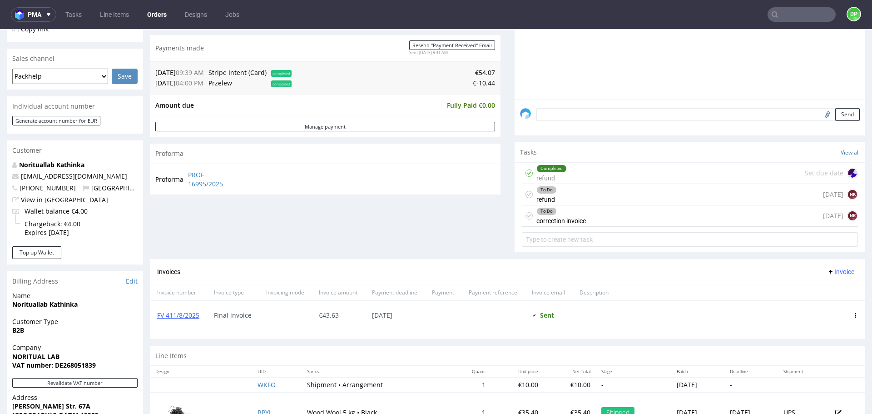
scroll to position [179, 0]
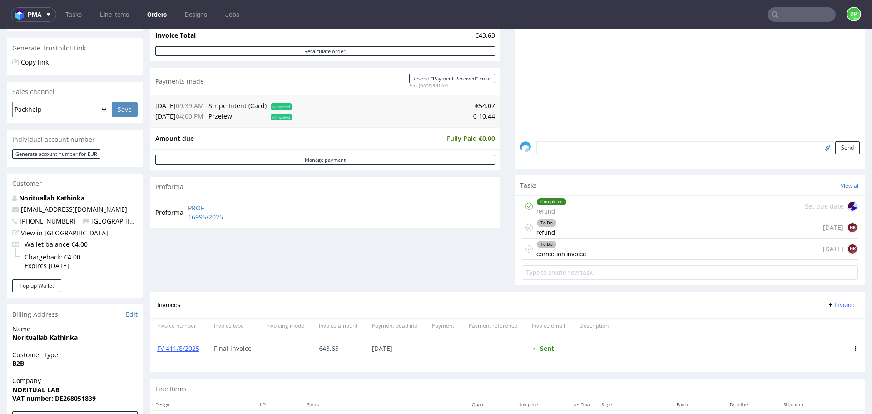
click at [589, 226] on div "To Do refund today NK" at bounding box center [690, 227] width 336 height 21
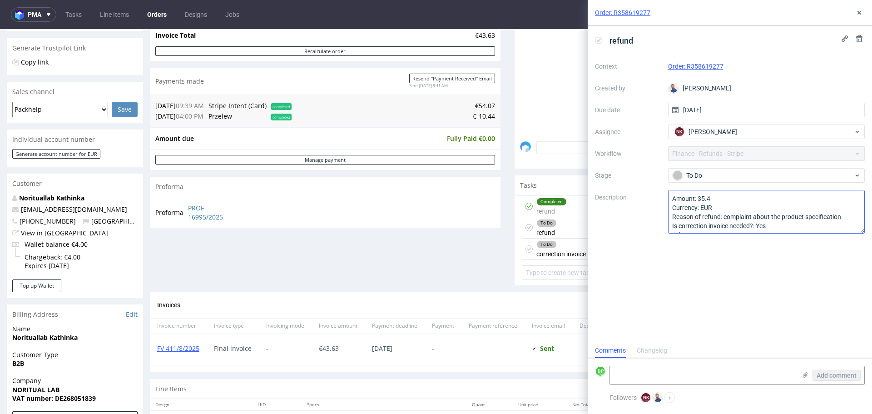
scroll to position [10, 0]
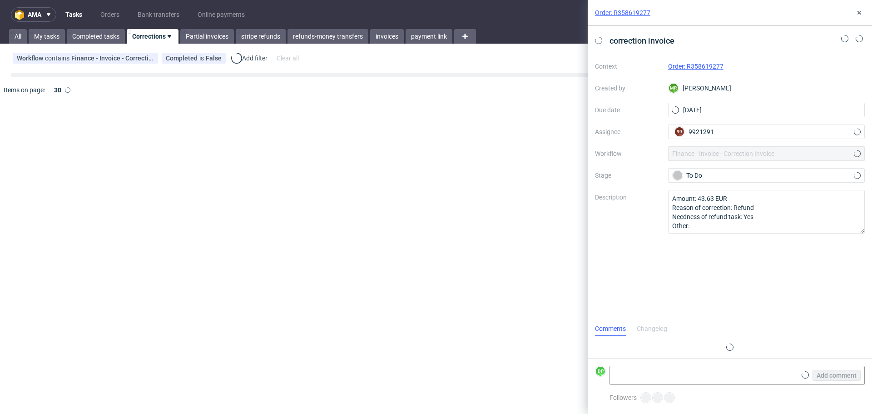
scroll to position [7, 0]
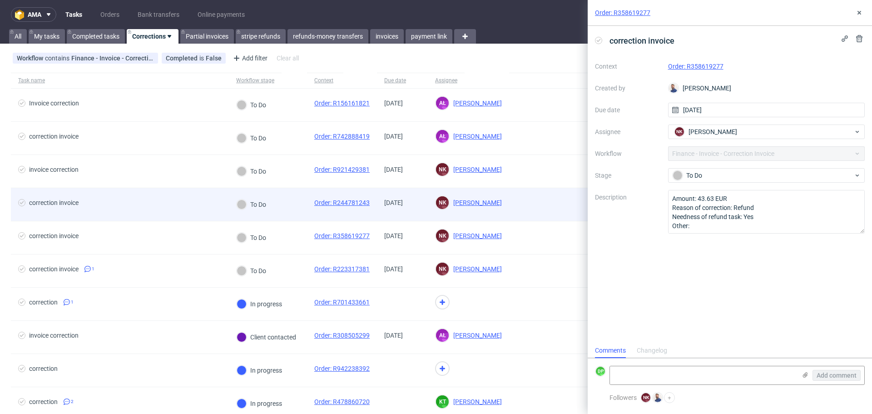
click at [139, 197] on div "correction invoice" at bounding box center [120, 204] width 218 height 33
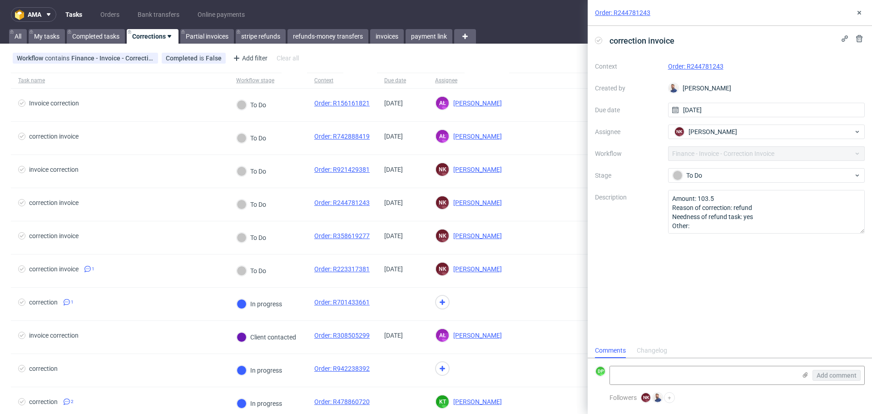
click at [690, 66] on link "Order: R244781243" at bounding box center [695, 66] width 55 height 7
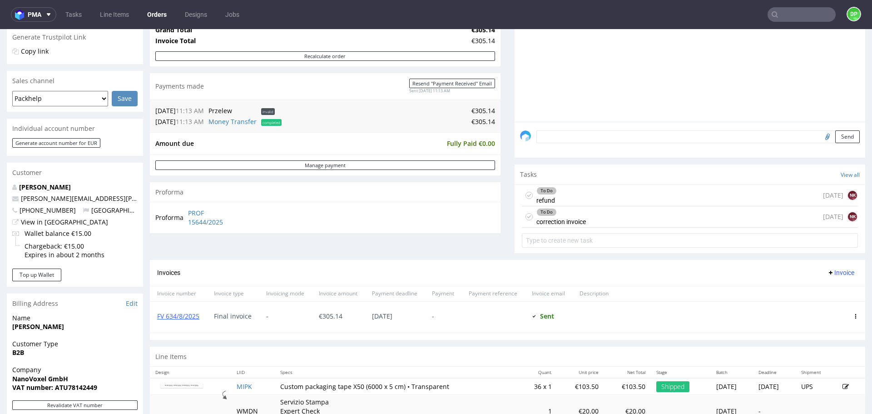
scroll to position [178, 0]
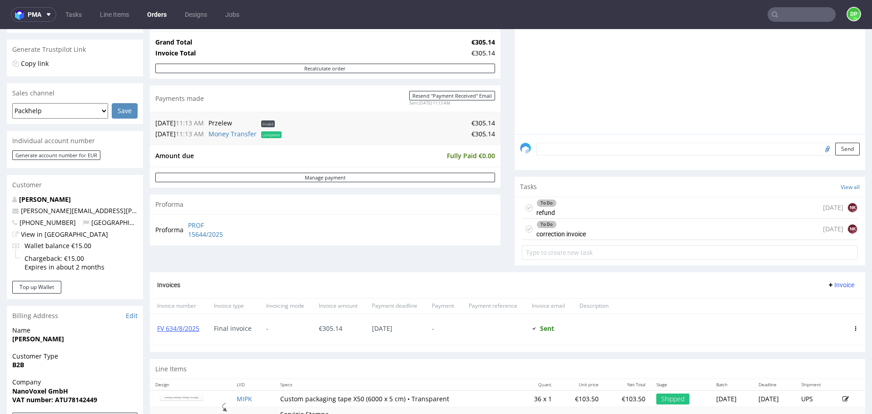
click at [588, 210] on div "To Do refund today NK" at bounding box center [690, 207] width 336 height 21
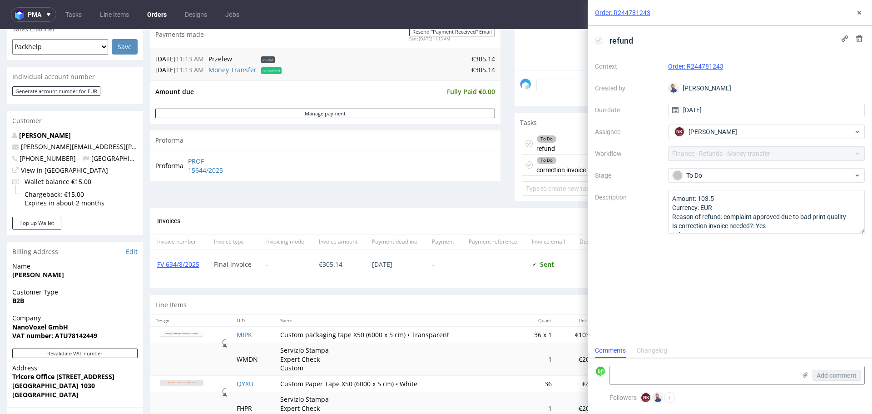
scroll to position [242, 0]
drag, startPoint x: 203, startPoint y: 264, endPoint x: 153, endPoint y: 274, distance: 50.4
click at [153, 274] on div "FV 634/8/2025" at bounding box center [178, 264] width 57 height 31
copy link "FV 634/8/2025"
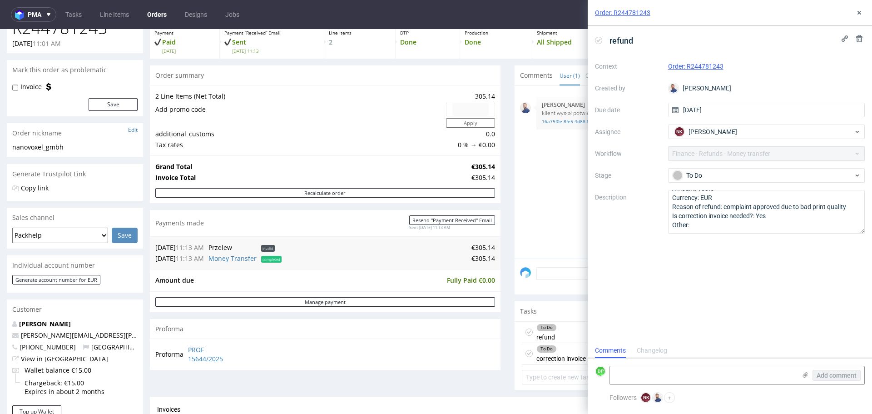
scroll to position [0, 0]
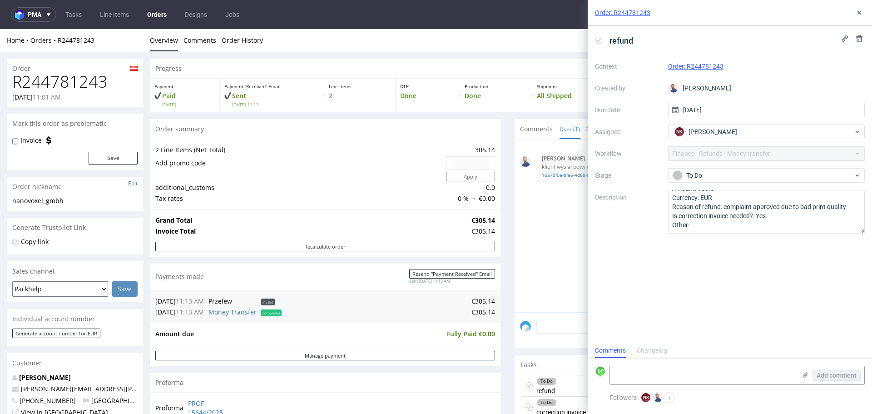
click at [95, 83] on h1 "R244781243" at bounding box center [74, 82] width 125 height 18
copy h1 "R244781243"
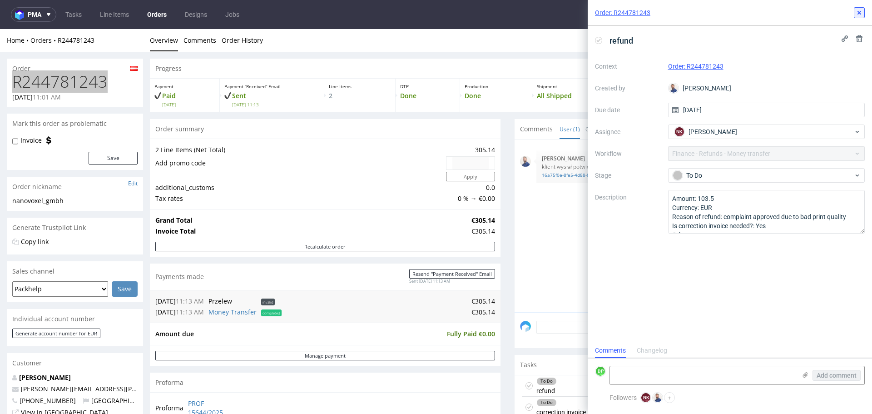
click at [861, 11] on icon at bounding box center [858, 12] width 7 height 7
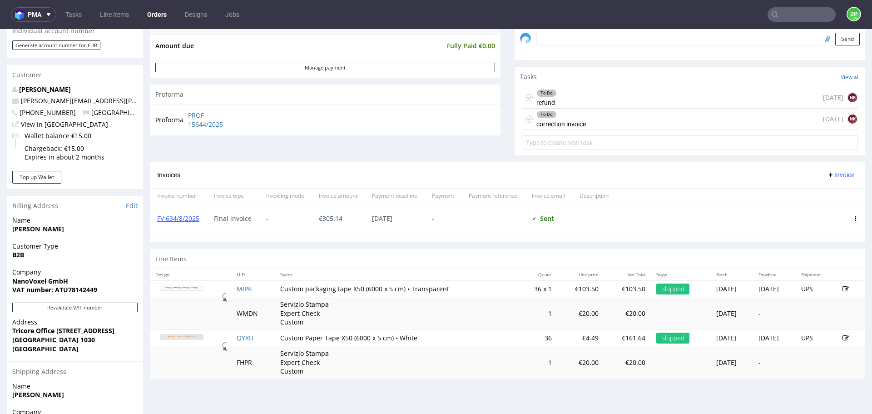
scroll to position [288, 0]
click at [827, 172] on span "Invoice" at bounding box center [840, 174] width 27 height 7
click at [804, 205] on li "Add corrective" at bounding box center [823, 210] width 60 height 16
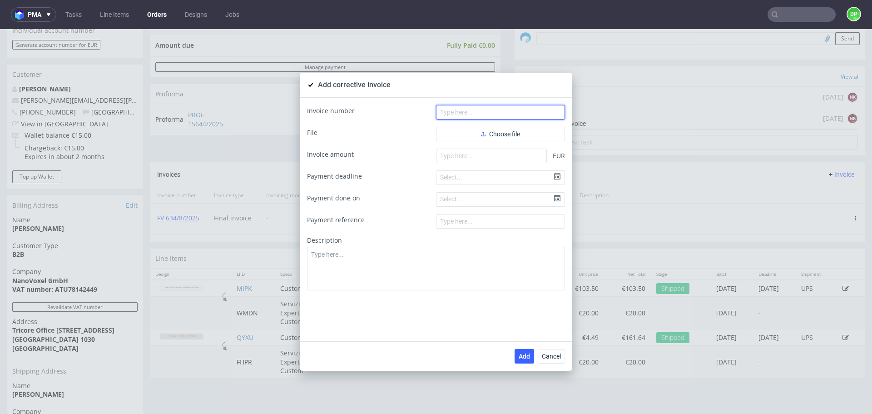
click at [468, 113] on input "text" at bounding box center [500, 112] width 129 height 15
paste input "FK 645/2025"
type input "FK 645/2025"
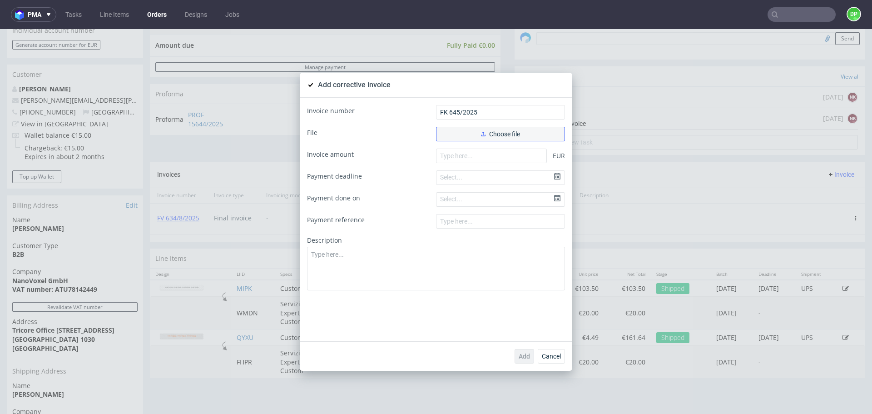
click at [468, 136] on button "Choose file" at bounding box center [500, 134] width 129 height 15
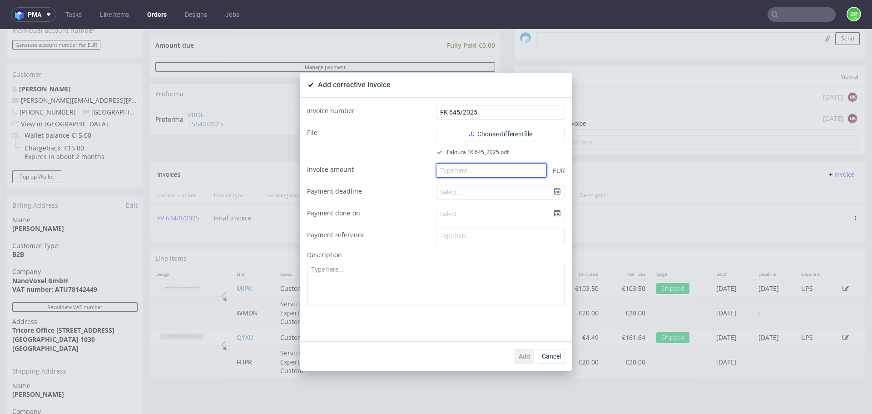
click at [458, 172] on input "number" at bounding box center [491, 170] width 111 height 15
paste input "-103.50"
type input "-103.50"
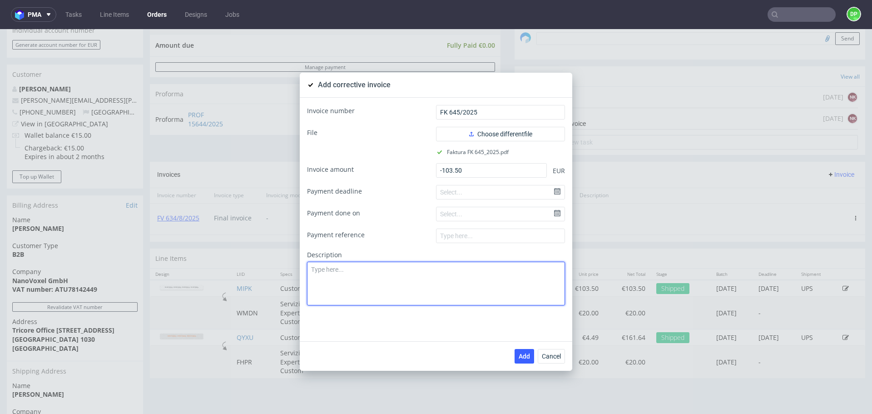
click at [358, 268] on textarea at bounding box center [436, 283] width 258 height 44
paste textarea "Production issue. Low print quality of the product"
type textarea "Production issue. Low print quality of the product"
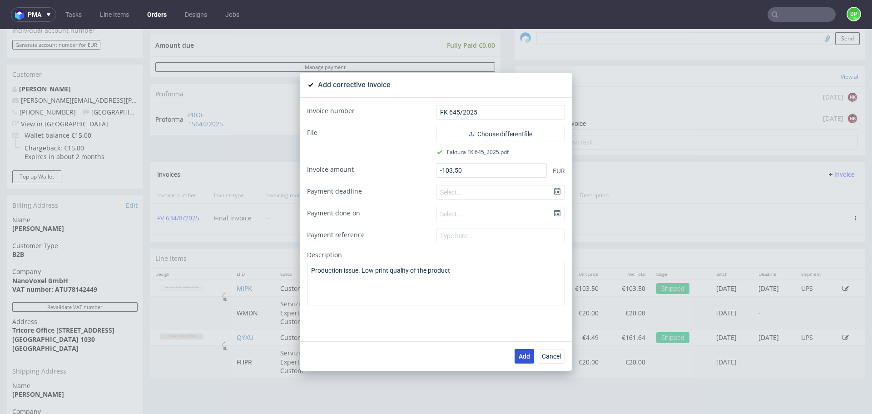
click at [522, 354] on span "Add" at bounding box center [523, 356] width 11 height 6
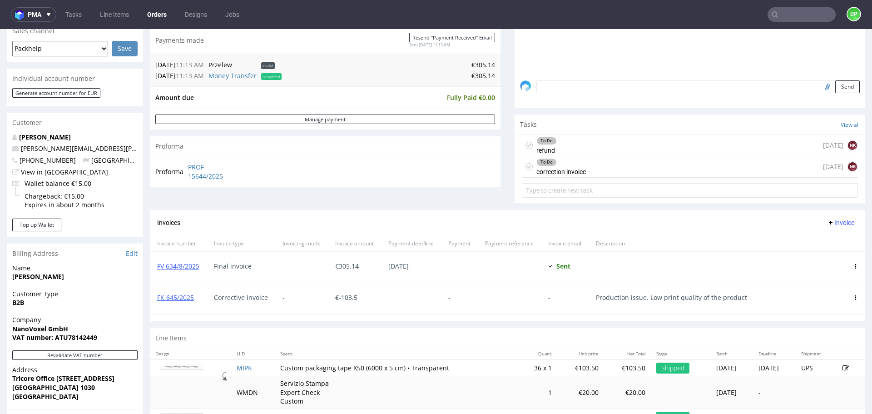
scroll to position [241, 0]
drag, startPoint x: 202, startPoint y: 295, endPoint x: 152, endPoint y: 303, distance: 50.6
click at [152, 303] on div "FK 645/2025" at bounding box center [178, 297] width 57 height 31
copy link "FK 645/2025"
click at [576, 163] on div "To Do" at bounding box center [561, 161] width 49 height 7
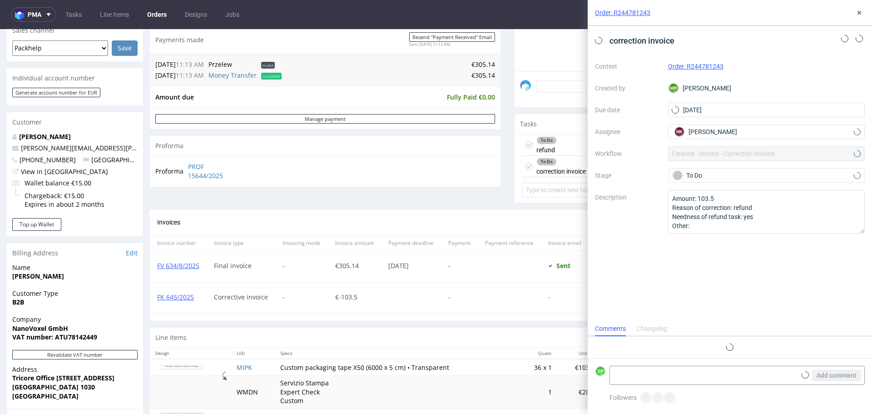
scroll to position [7, 0]
click at [600, 41] on icon at bounding box center [598, 40] width 7 height 7
click at [675, 377] on textarea at bounding box center [703, 375] width 186 height 18
paste textarea "FK 645/2025"
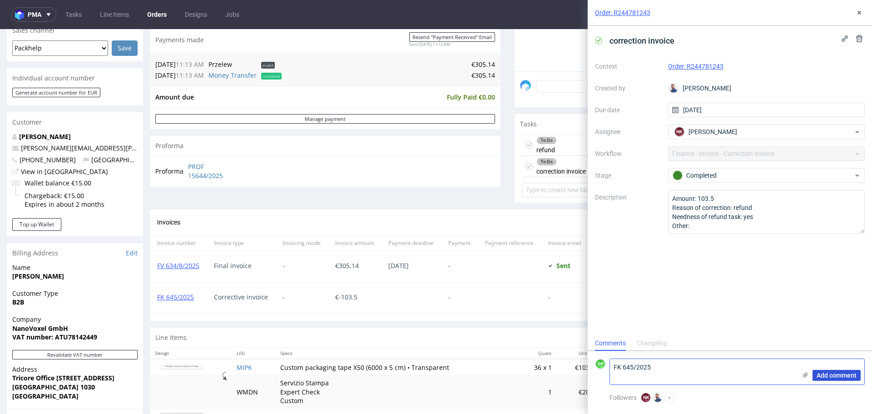
type textarea "FK 645/2025"
click at [842, 374] on span "Add comment" at bounding box center [836, 375] width 40 height 6
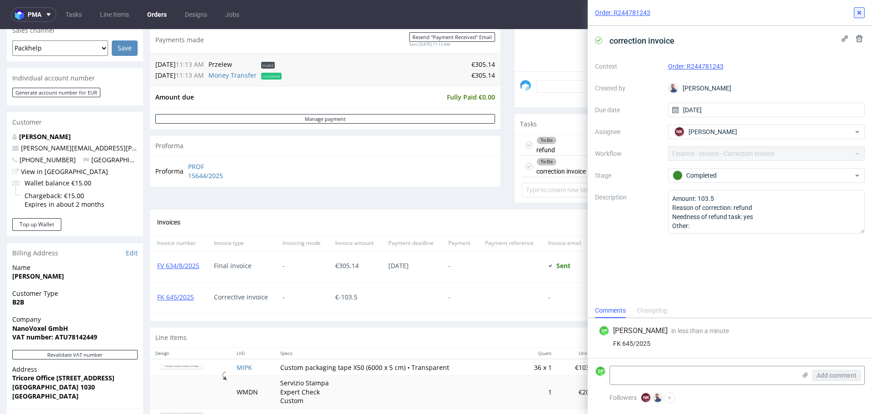
click at [858, 10] on icon at bounding box center [858, 12] width 7 height 7
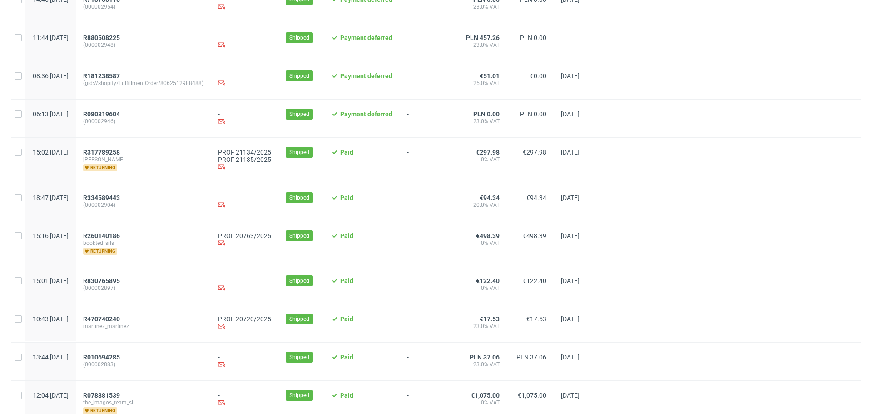
scroll to position [158, 0]
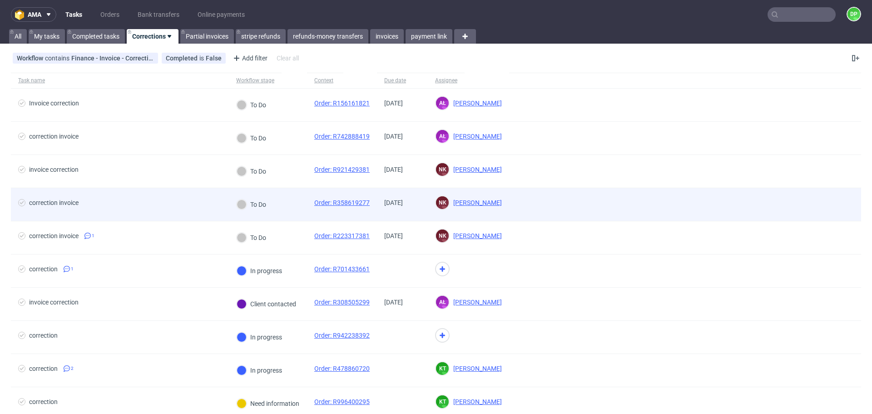
click at [140, 199] on span "correction invoice" at bounding box center [119, 204] width 203 height 11
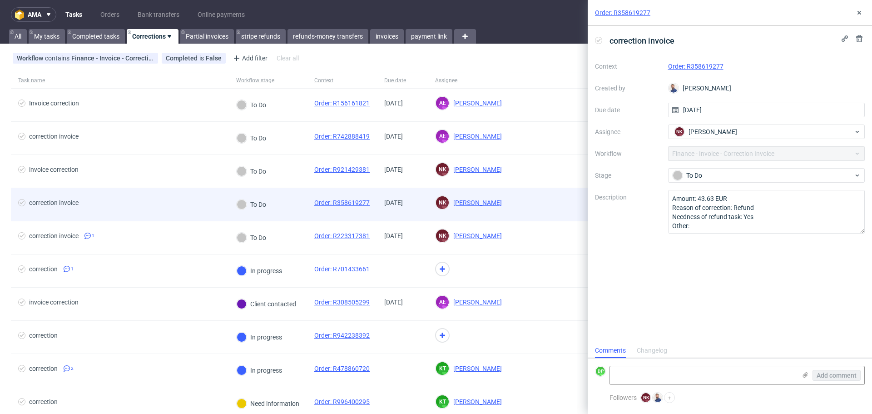
scroll to position [7, 0]
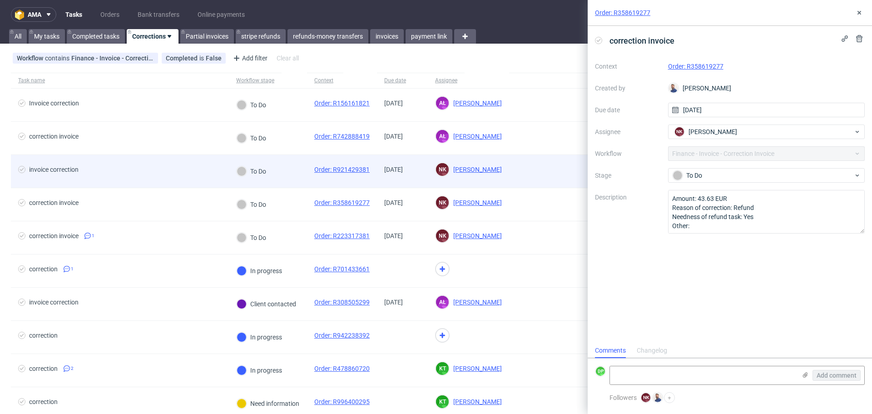
click at [133, 166] on span "invoice correction" at bounding box center [119, 171] width 203 height 11
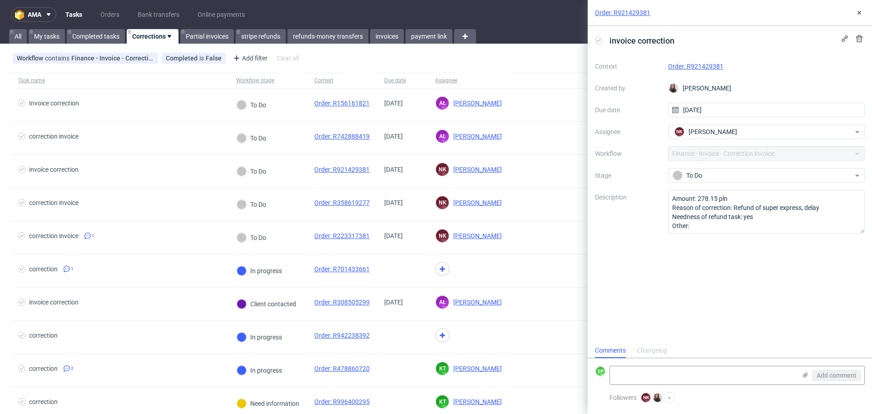
click at [690, 64] on link "Order: R921429381" at bounding box center [695, 66] width 55 height 7
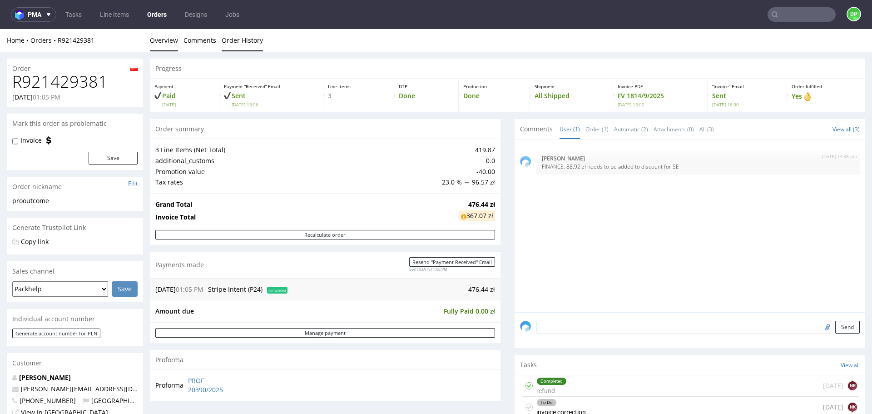
click at [242, 40] on link "Order History" at bounding box center [242, 40] width 41 height 22
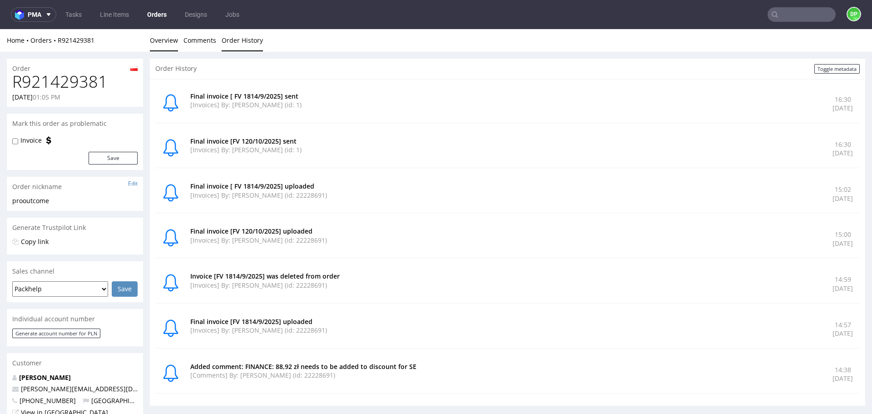
click at [160, 39] on link "Overview" at bounding box center [164, 40] width 28 height 22
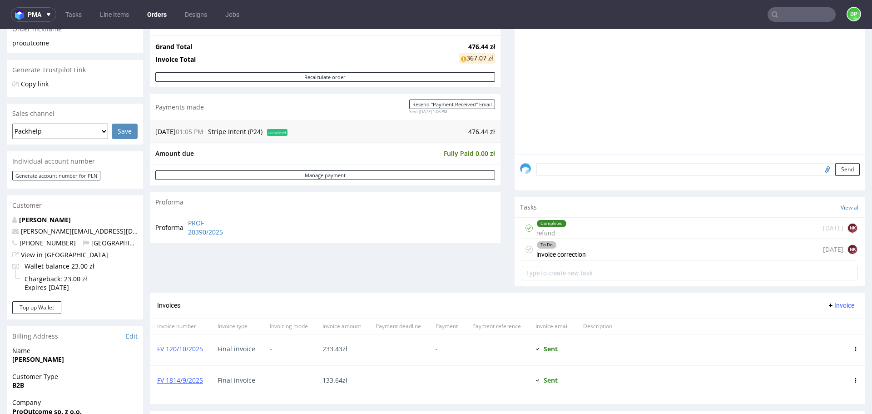
scroll to position [157, 0]
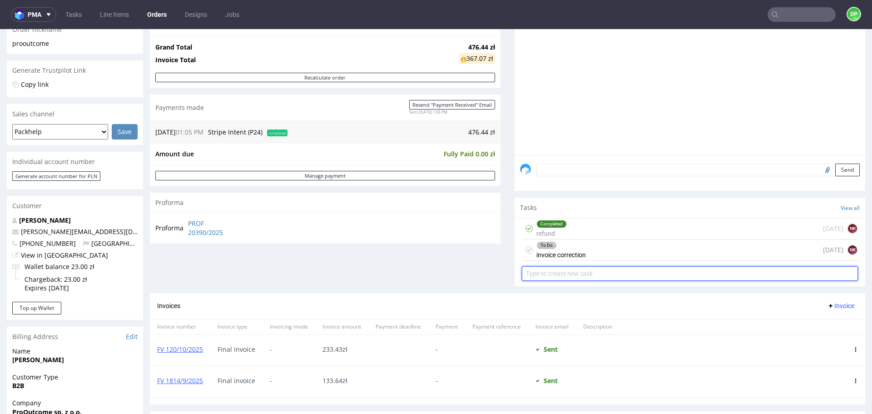
click at [566, 266] on input "text" at bounding box center [690, 273] width 336 height 15
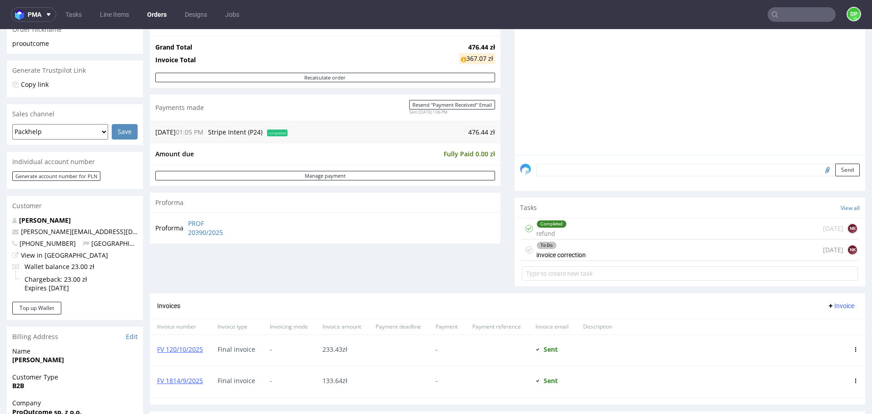
click at [569, 239] on div "To Do invoice correction" at bounding box center [560, 249] width 49 height 21
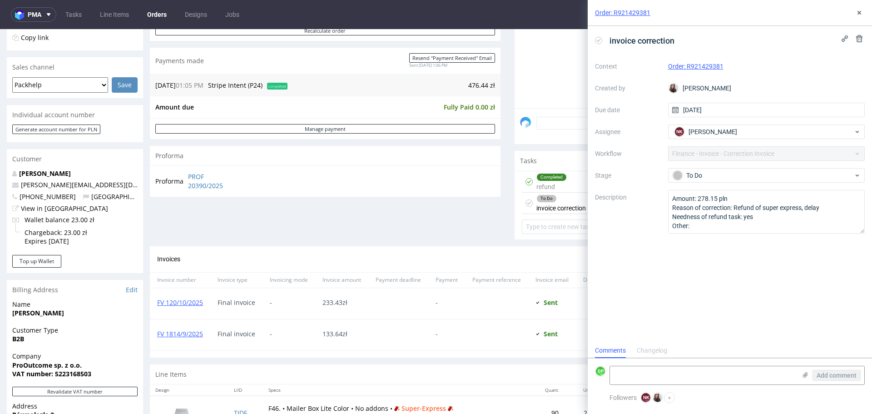
scroll to position [204, 0]
click at [184, 298] on link "FV 120/10/2025" at bounding box center [180, 301] width 46 height 9
click at [184, 331] on link "FV 1814/9/2025" at bounding box center [180, 333] width 46 height 9
click at [566, 178] on div "Completed refund 1 day ago NK" at bounding box center [690, 181] width 336 height 21
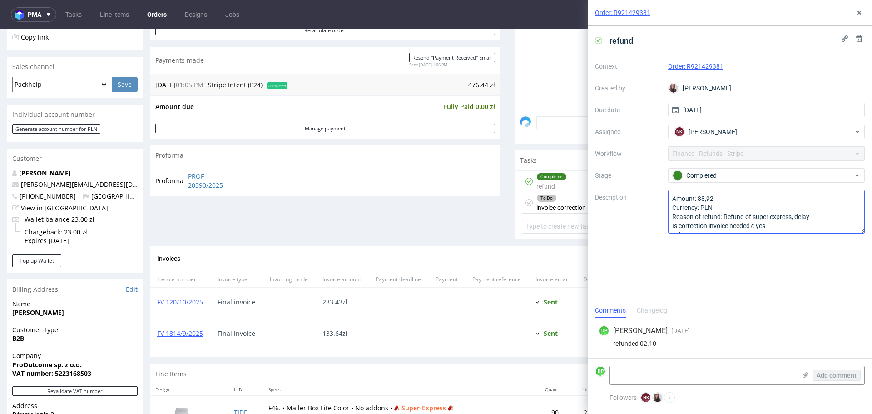
scroll to position [10, 0]
click at [554, 201] on div "To Do" at bounding box center [561, 197] width 49 height 7
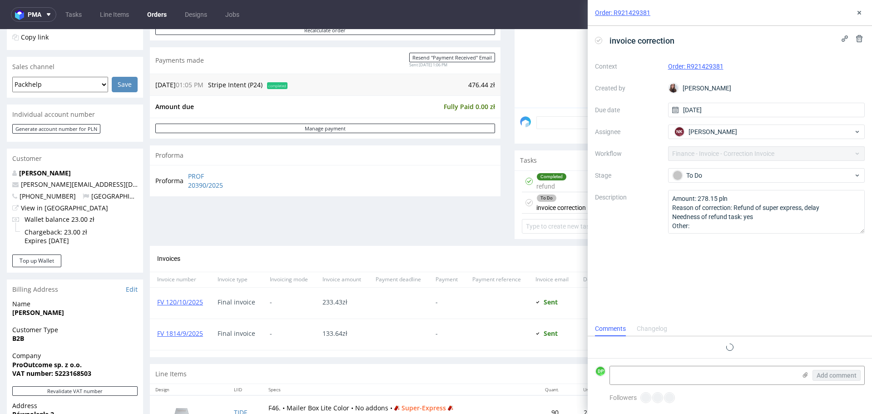
scroll to position [7, 0]
click at [647, 346] on div "Changelog" at bounding box center [651, 350] width 30 height 15
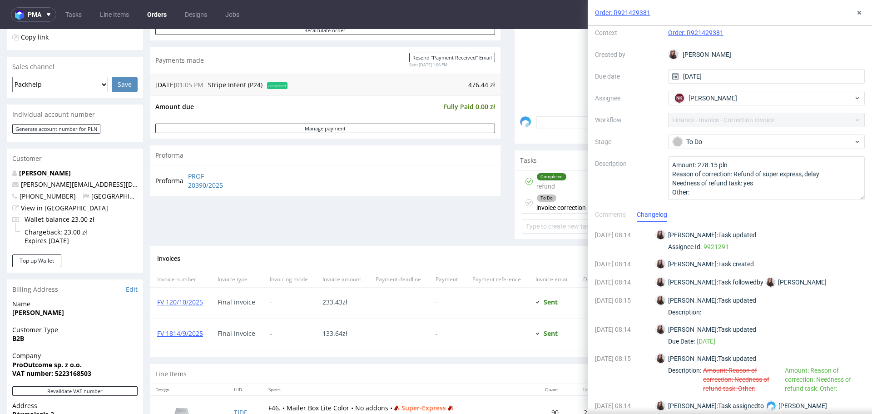
scroll to position [33, 0]
click at [856, 9] on icon at bounding box center [858, 12] width 7 height 7
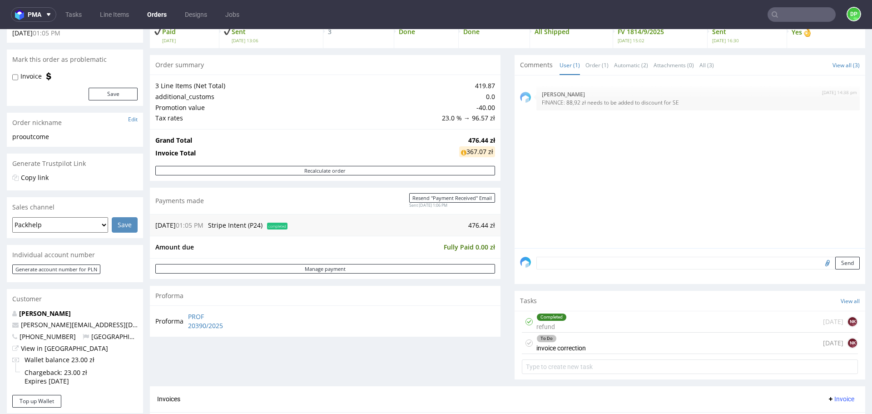
scroll to position [64, 0]
click at [636, 341] on div "To Do invoice correction today NK" at bounding box center [690, 343] width 336 height 21
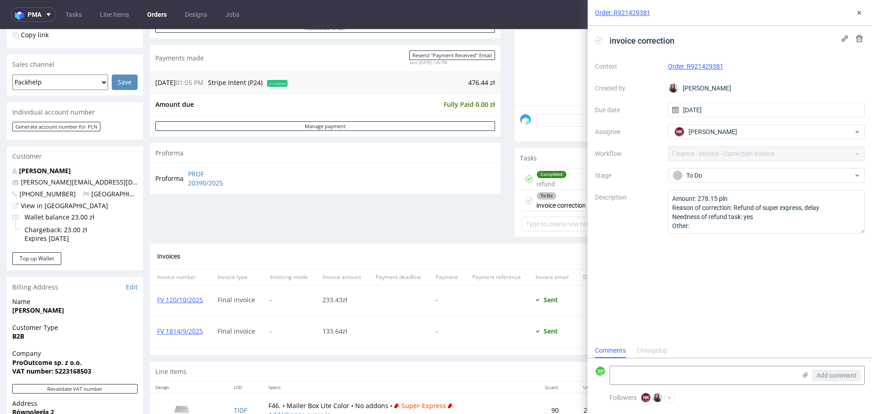
scroll to position [206, 0]
click at [859, 10] on icon at bounding box center [858, 12] width 7 height 7
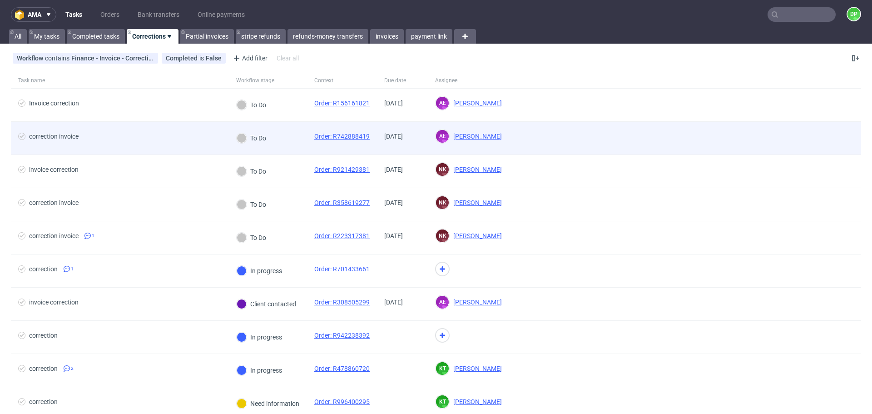
click at [193, 140] on span "correction invoice" at bounding box center [119, 138] width 203 height 11
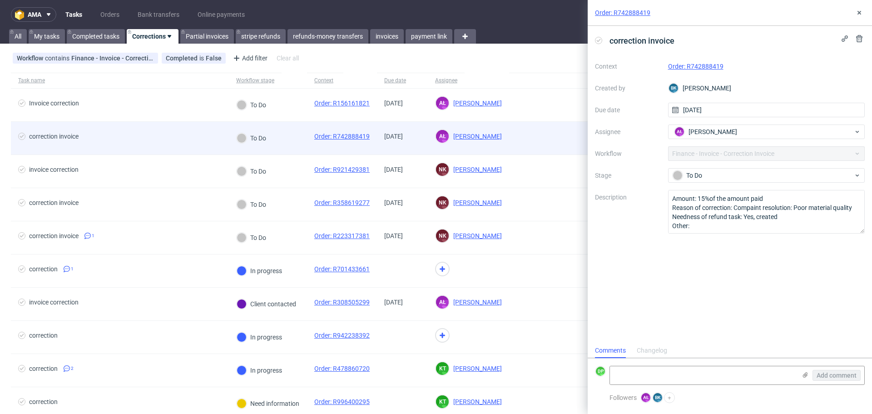
scroll to position [7, 0]
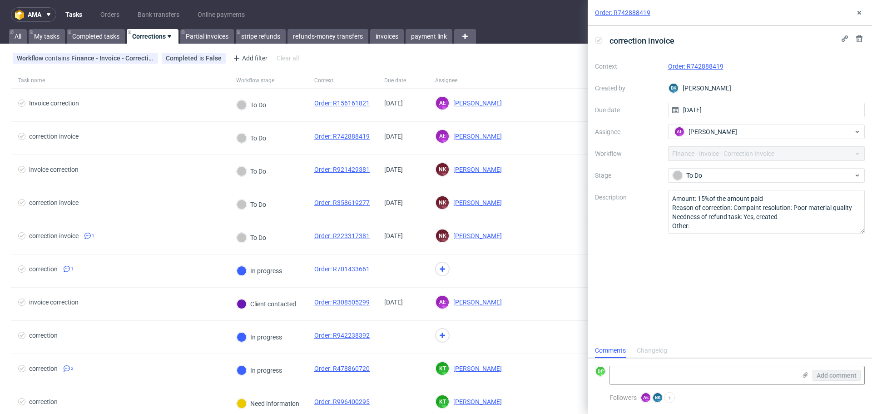
click at [687, 63] on link "Order: R742888419" at bounding box center [695, 66] width 55 height 7
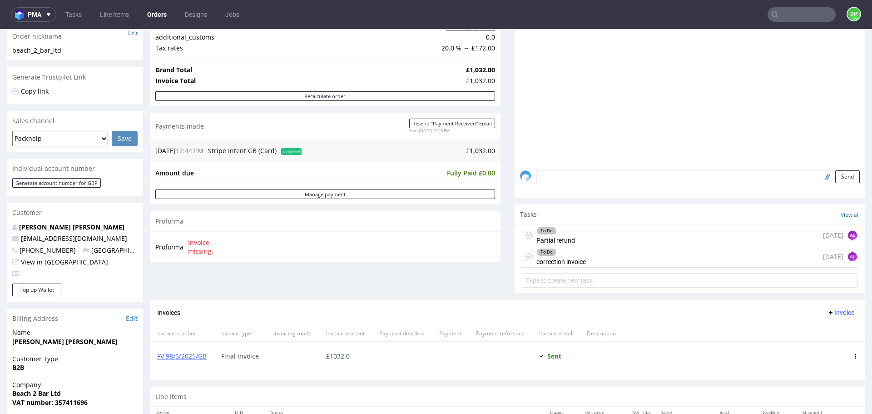
scroll to position [151, 0]
click at [588, 256] on div "To Do correction invoice today AŁ" at bounding box center [690, 256] width 336 height 21
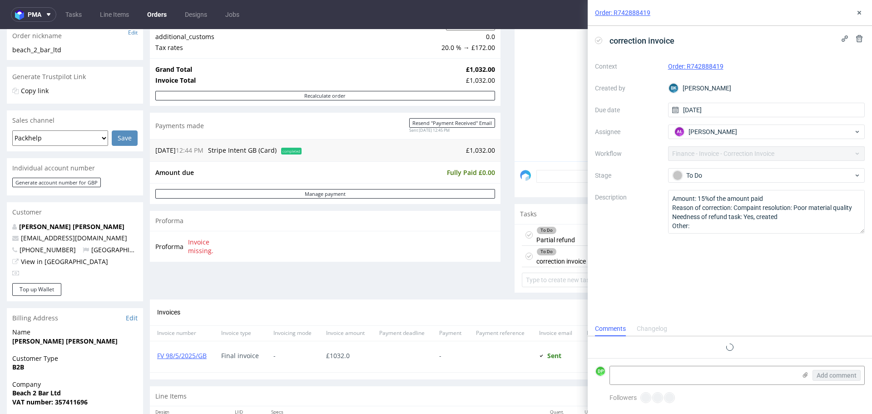
scroll to position [7, 0]
click at [557, 238] on div "To Do Partial refund" at bounding box center [555, 234] width 39 height 21
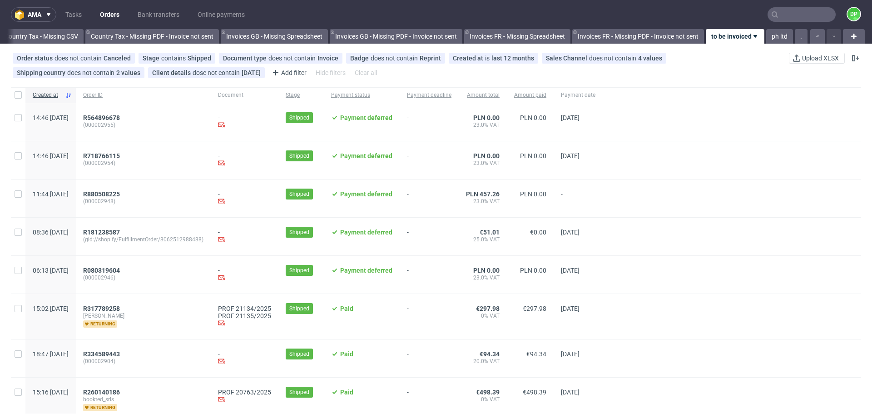
scroll to position [0, 989]
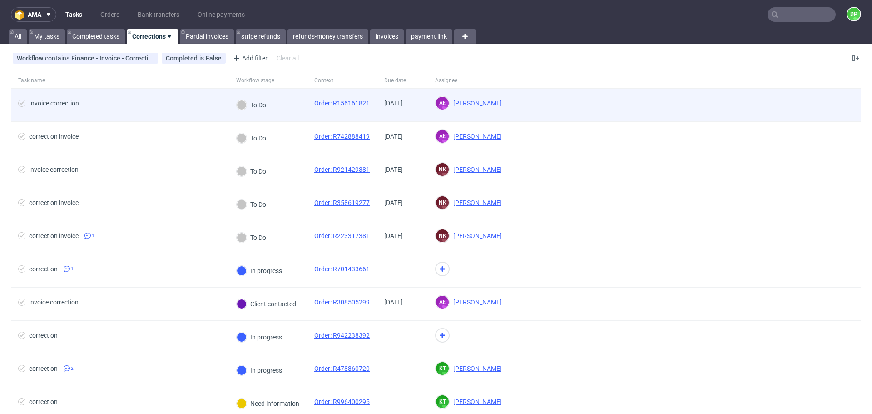
click at [165, 104] on span "Invoice correction" at bounding box center [119, 104] width 203 height 11
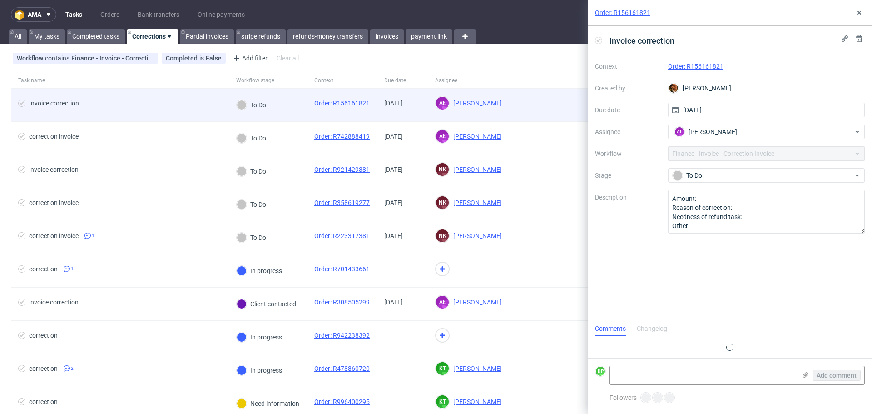
scroll to position [7, 0]
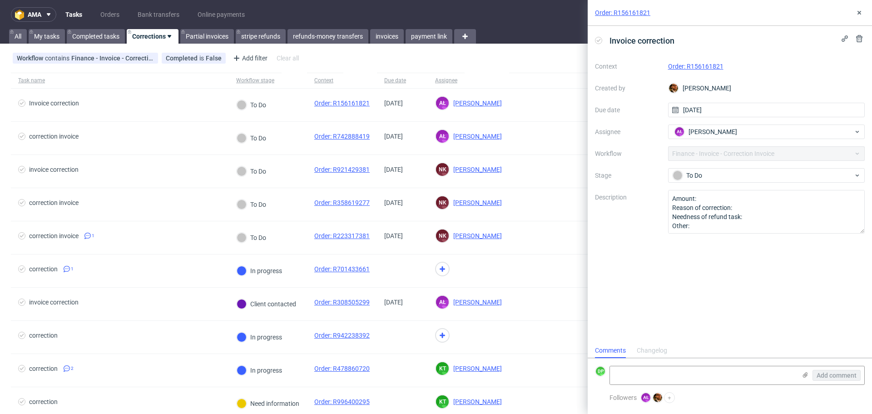
click at [683, 66] on link "Order: R156161821" at bounding box center [695, 66] width 55 height 7
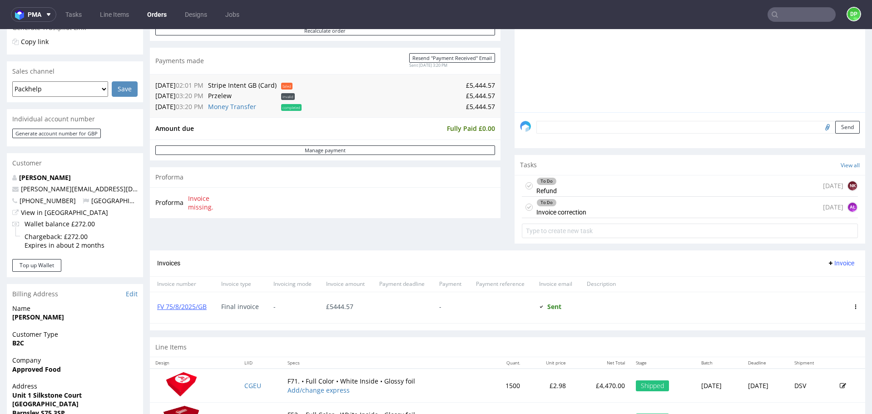
scroll to position [197, 0]
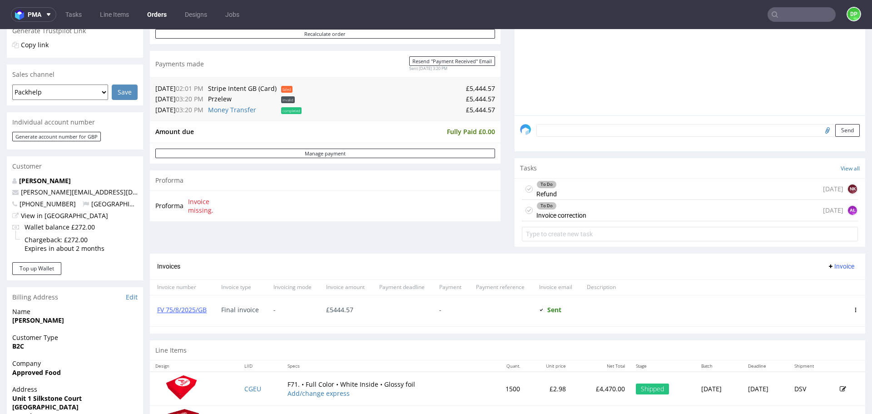
click at [558, 192] on div "To Do Refund [DATE] NK" at bounding box center [690, 188] width 336 height 21
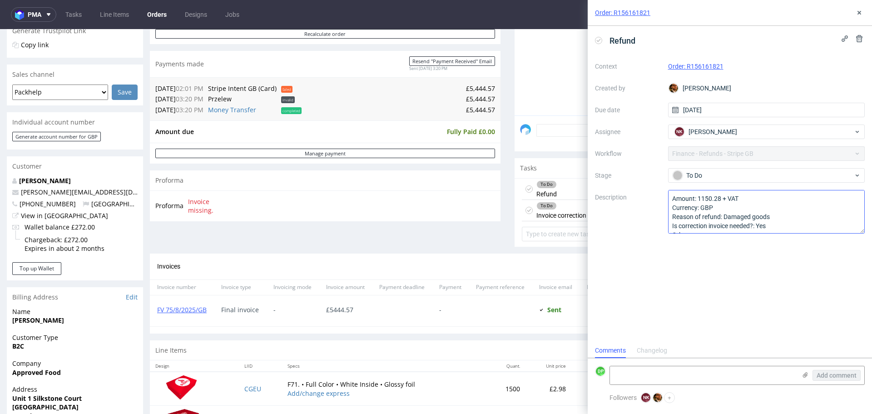
scroll to position [10, 0]
click at [858, 9] on icon at bounding box center [858, 12] width 7 height 7
